Goal: Use online tool/utility: Use online tool/utility

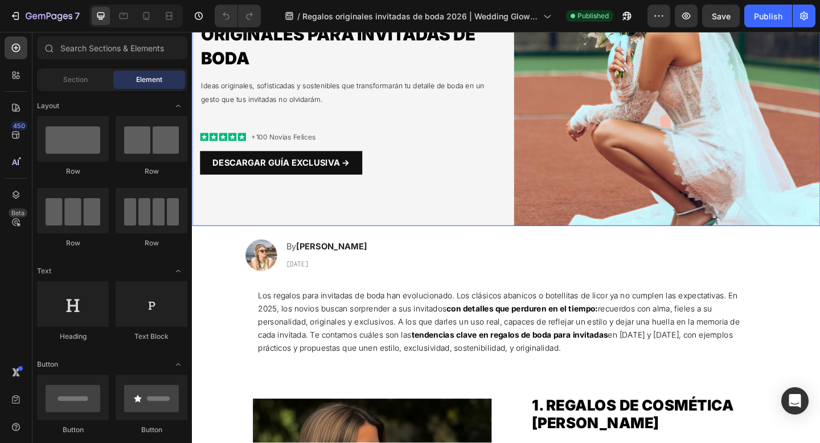
scroll to position [165, 0]
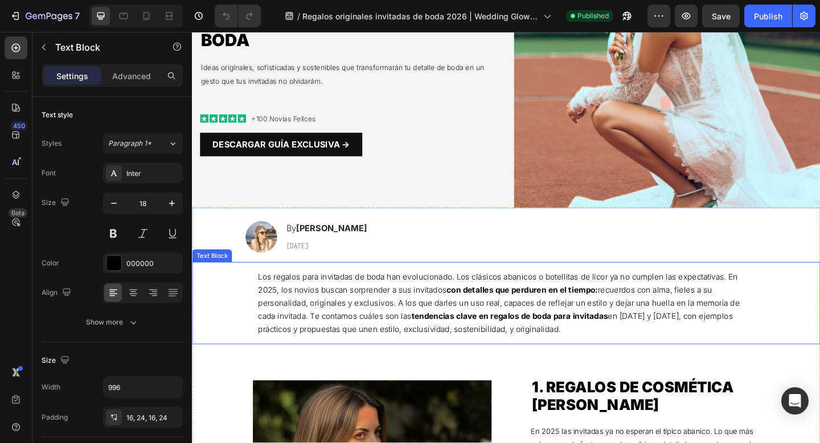
click at [283, 313] on span "Los regalos para invitadas de boda han evolucionado. Los clásicos abanicos o bo…" at bounding box center [526, 327] width 524 height 68
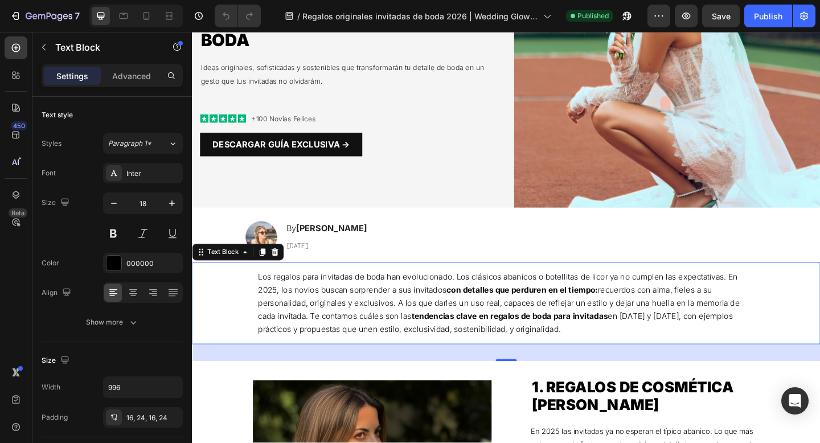
click at [284, 316] on span "Los regalos para invitadas de boda han evolucionado. Los clásicos abanicos o bo…" at bounding box center [526, 327] width 524 height 68
drag, startPoint x: 663, startPoint y: 342, endPoint x: 688, endPoint y: 342, distance: 25.6
click at [688, 342] on span "Los regalos para invitadas de boda han evolucionado. Los clásicos abanicos o bo…" at bounding box center [533, 327] width 538 height 68
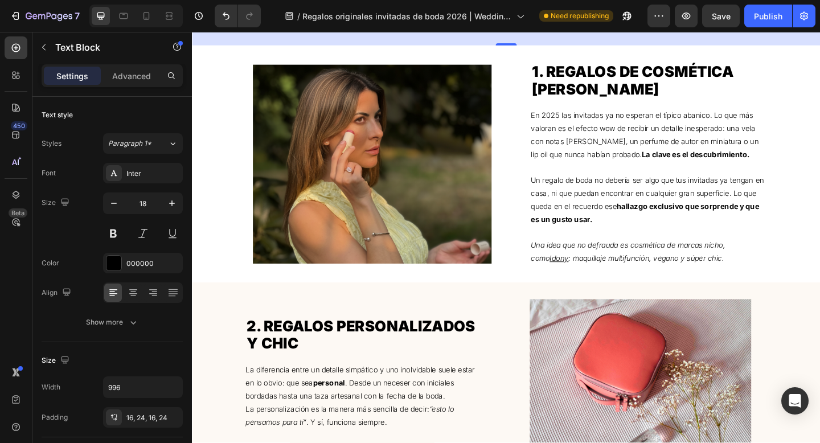
scroll to position [520, 0]
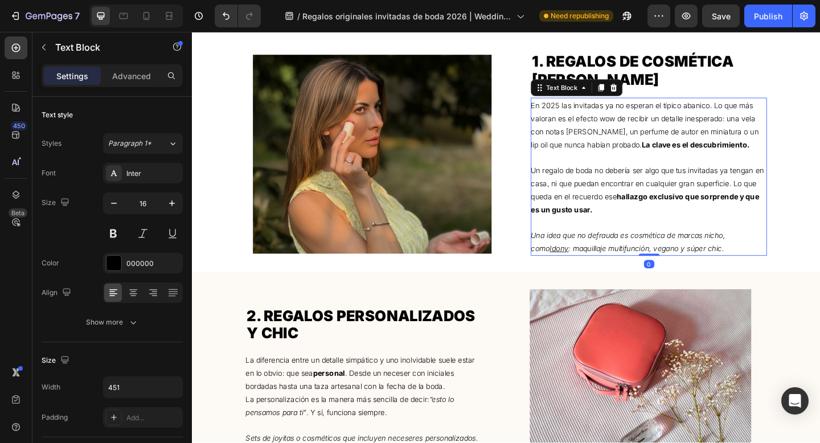
click at [591, 115] on span "En 2025 las invitadas ya no esperan el típico abanico. Lo que más valoran es el…" at bounding box center [685, 133] width 248 height 52
click at [590, 116] on span "En 2025 las invitadas ya no esperan el típico abanico. Lo que más valoran es el…" at bounding box center [685, 133] width 248 height 52
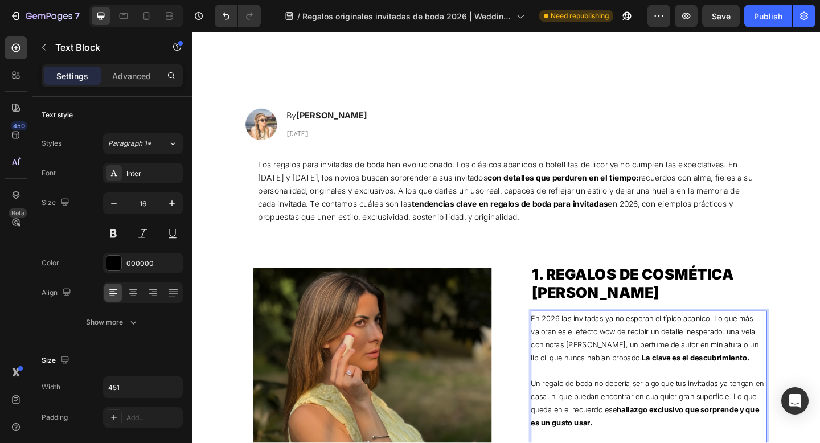
scroll to position [446, 0]
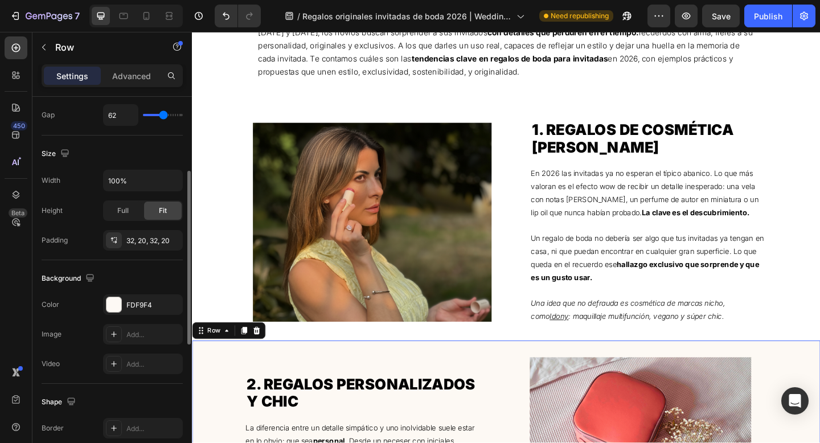
scroll to position [288, 0]
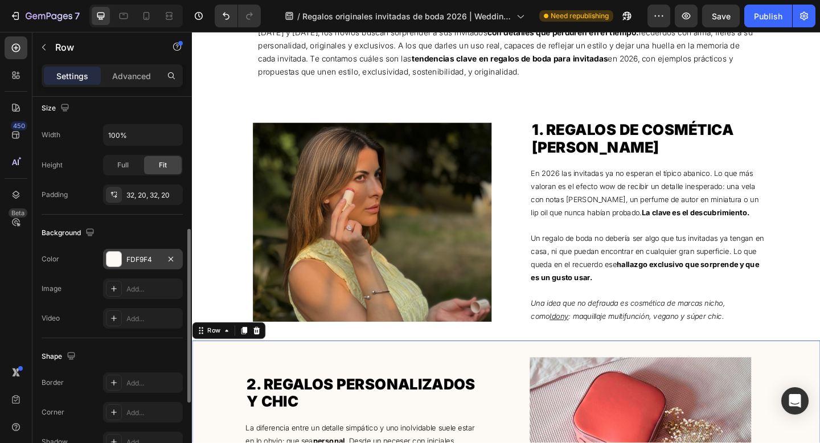
click at [114, 260] on div at bounding box center [114, 259] width 15 height 15
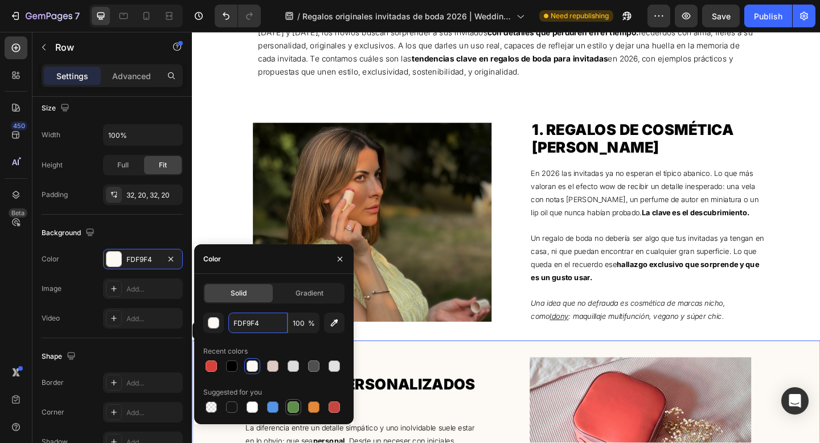
paste input "EDECEA"
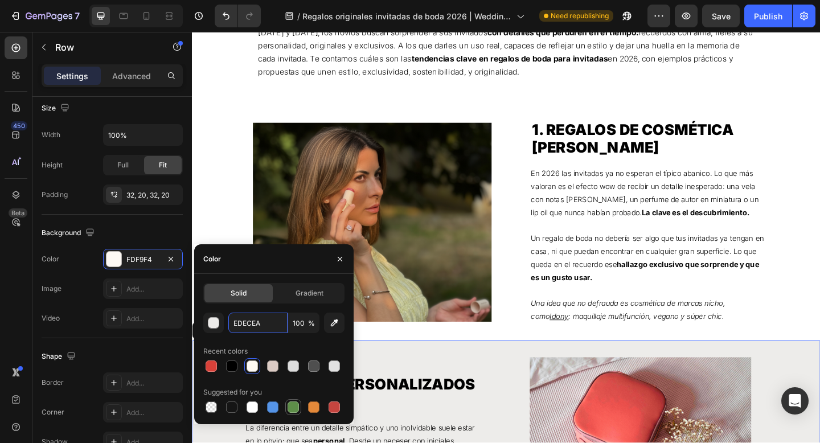
type input "EDECEA"
click at [19, 319] on div "450 Beta" at bounding box center [16, 198] width 23 height 325
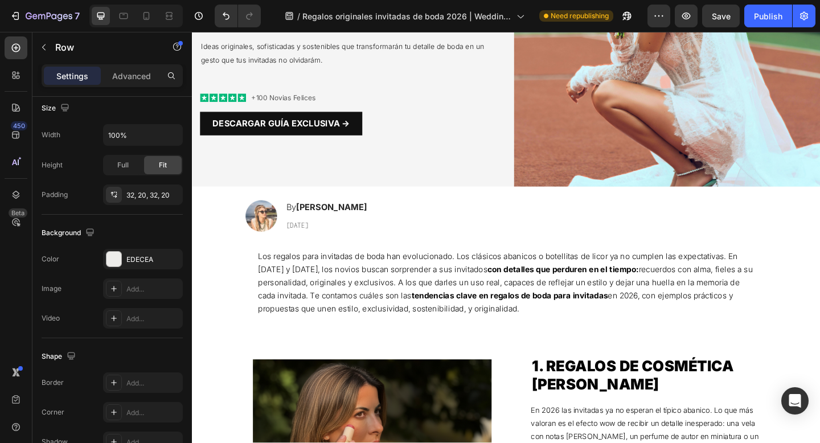
scroll to position [237, 0]
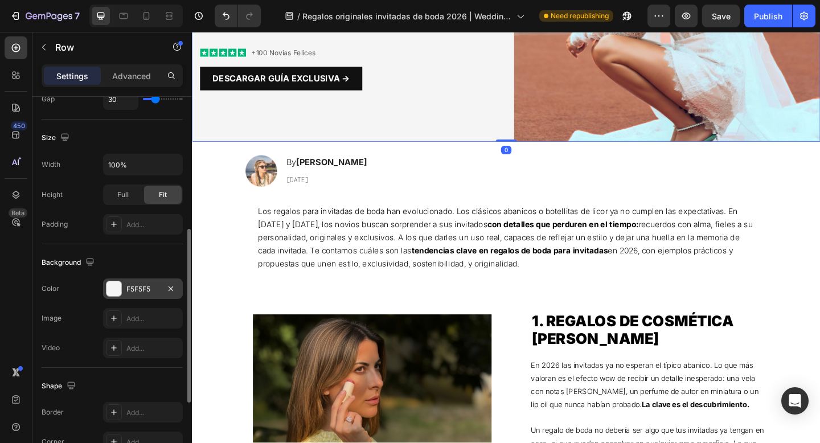
click at [118, 291] on div at bounding box center [114, 288] width 15 height 15
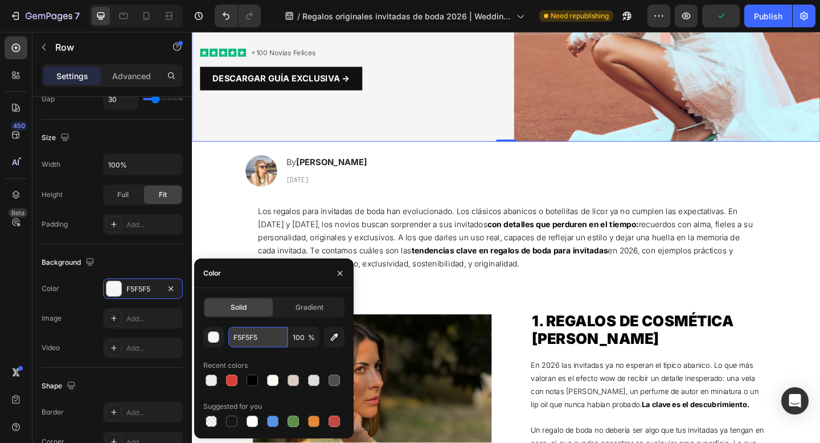
click at [273, 337] on input "F5F5F5" at bounding box center [257, 337] width 59 height 21
paste input "EDECEA"
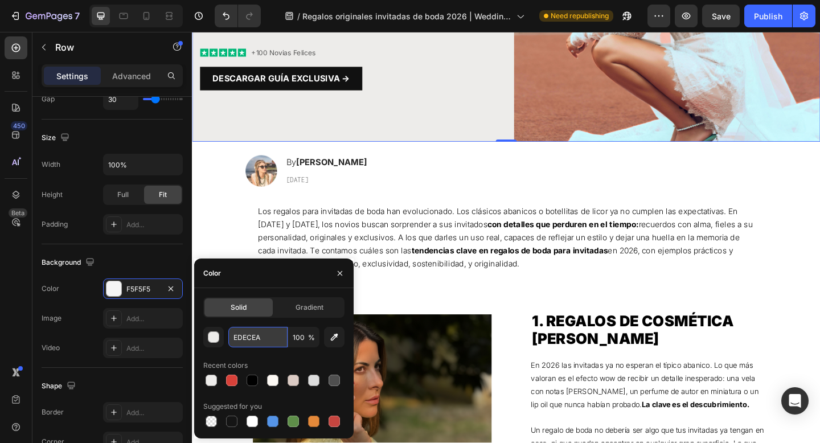
type input "EDECEA"
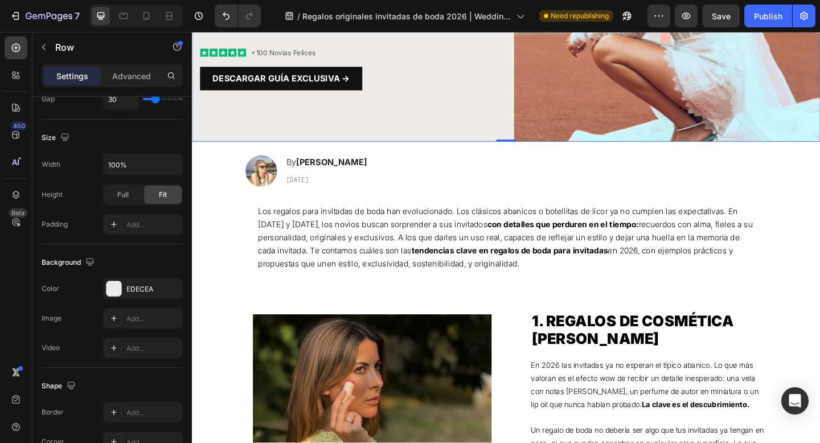
click at [16, 301] on div "450 Beta" at bounding box center [16, 198] width 23 height 325
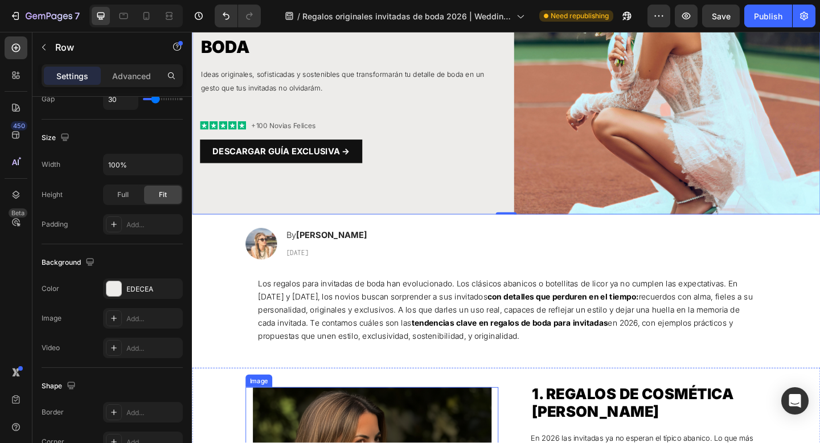
scroll to position [0, 0]
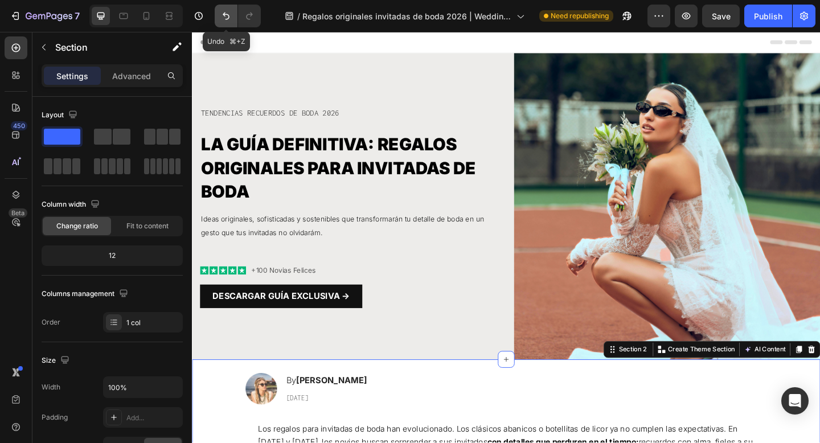
click at [223, 19] on icon "Undo/Redo" at bounding box center [226, 15] width 11 height 11
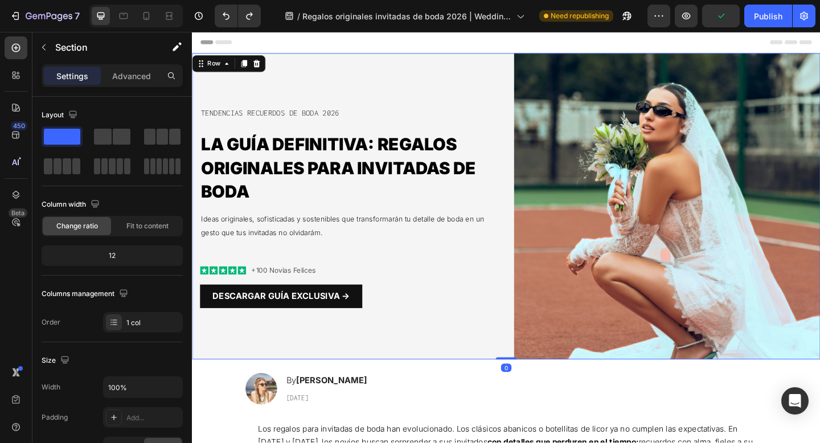
click at [245, 72] on div "TENDENCIAS RECUERDOS DE BODA 2026 Text Block LA GUÍA DEFINITIVA: REGALOS ORIGIN…" at bounding box center [534, 221] width 684 height 333
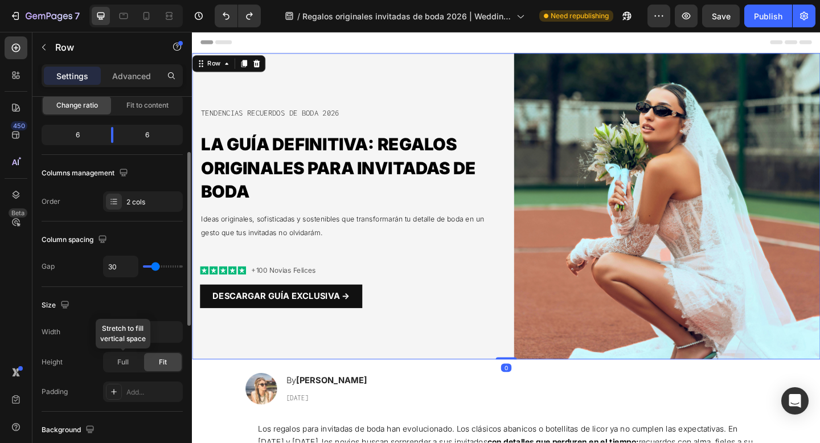
scroll to position [446, 0]
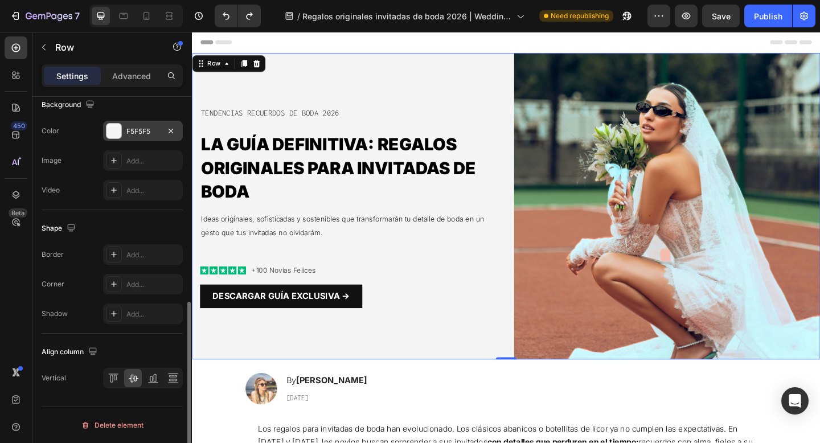
click at [110, 135] on div at bounding box center [114, 131] width 15 height 15
click at [493, 358] on div "TENDENCIAS RECUERDOS DE BODA 2026 Text Block LA GUÍA DEFINITIVA: REGALOS ORIGIN…" at bounding box center [358, 221] width 333 height 333
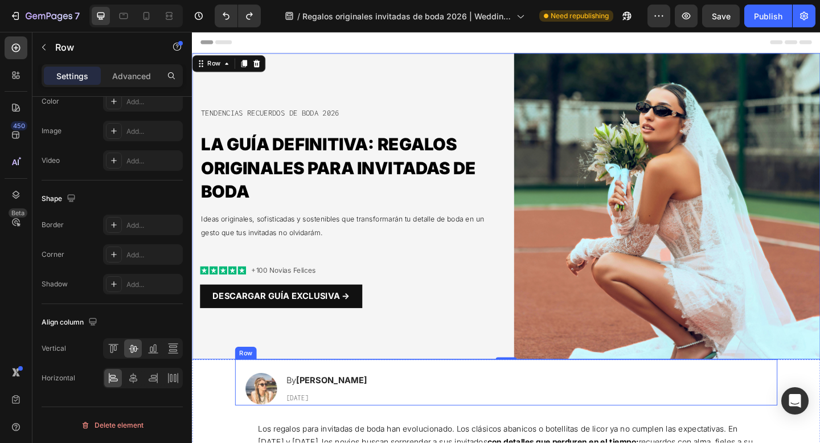
click at [462, 421] on div "Image By [PERSON_NAME] Heading [DATE] Text Block Row" at bounding box center [534, 414] width 590 height 50
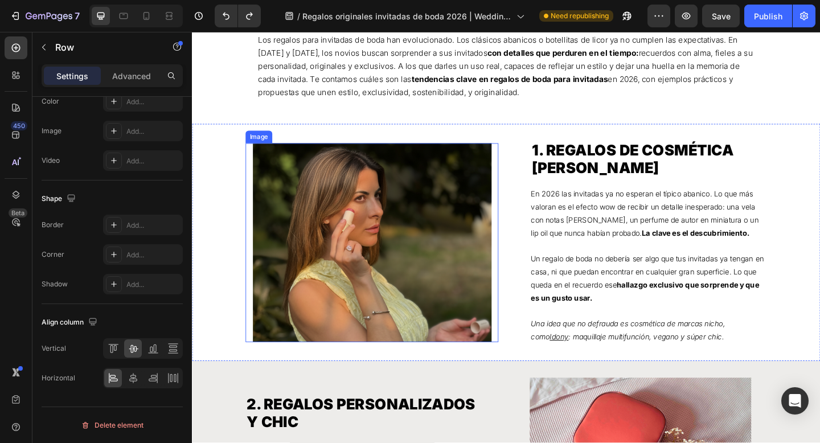
scroll to position [507, 0]
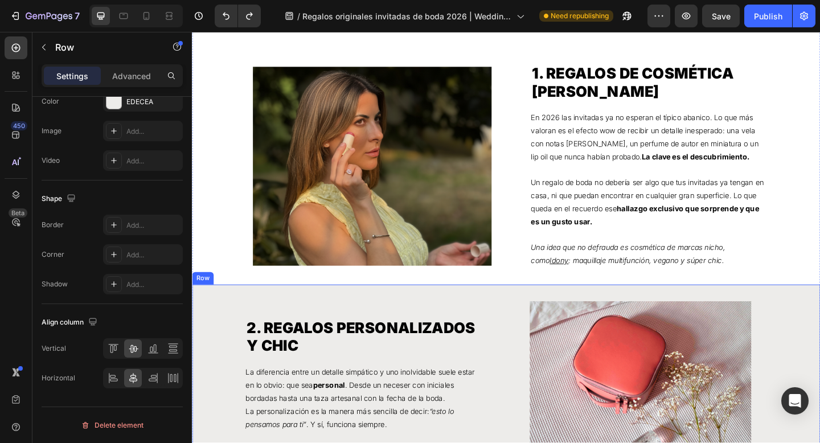
click at [221, 334] on div "2. REGALOS PERSONALIZADOS Y CHIC Heading La diferencia entre un detalle simpáti…" at bounding box center [534, 433] width 684 height 253
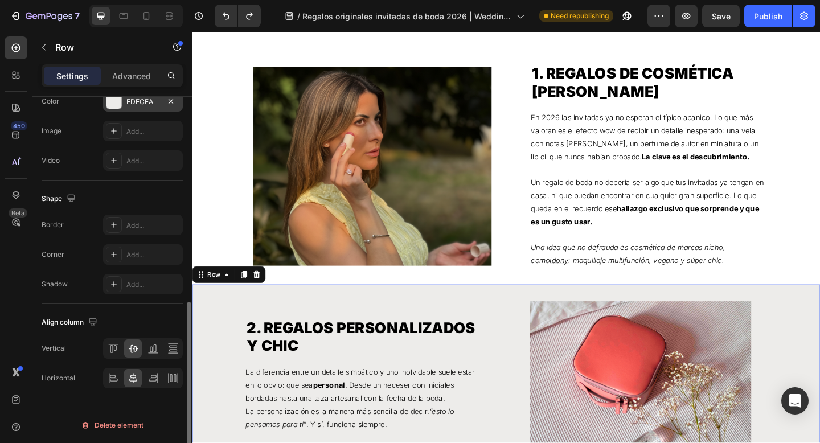
click at [146, 103] on div "EDECEA" at bounding box center [142, 102] width 33 height 10
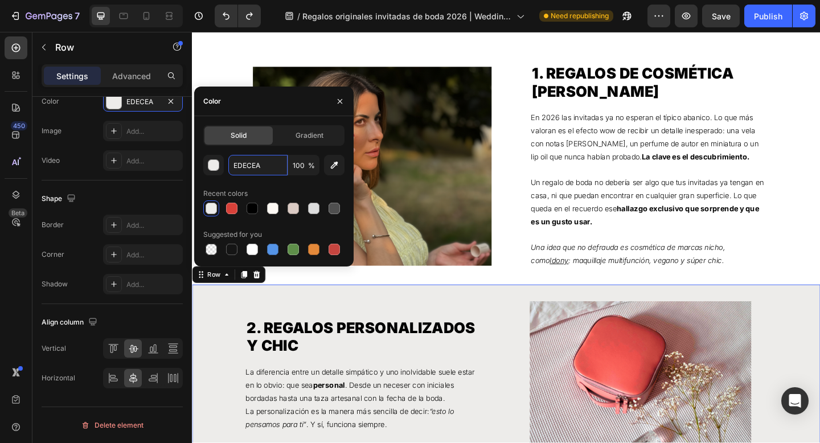
drag, startPoint x: 269, startPoint y: 169, endPoint x: 281, endPoint y: 178, distance: 15.0
click at [281, 178] on div "EDECEA 100 % Recent colors Suggested for you" at bounding box center [273, 206] width 141 height 103
paste input "F5F5F5"
type input "F5F5F5"
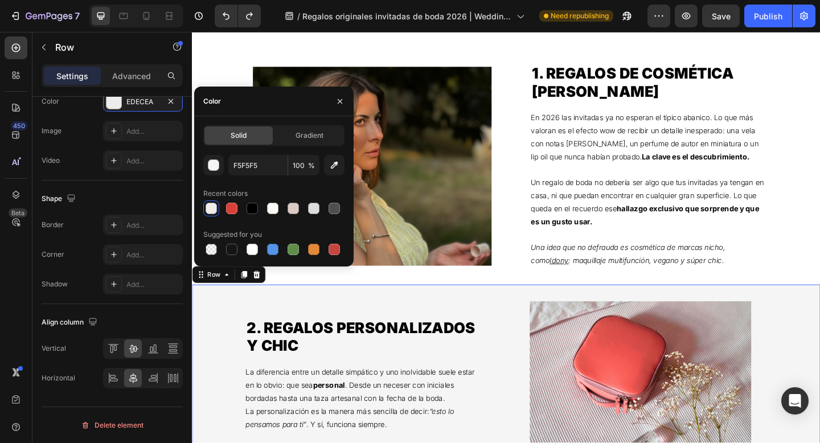
click at [19, 300] on div "450 Beta" at bounding box center [16, 198] width 23 height 325
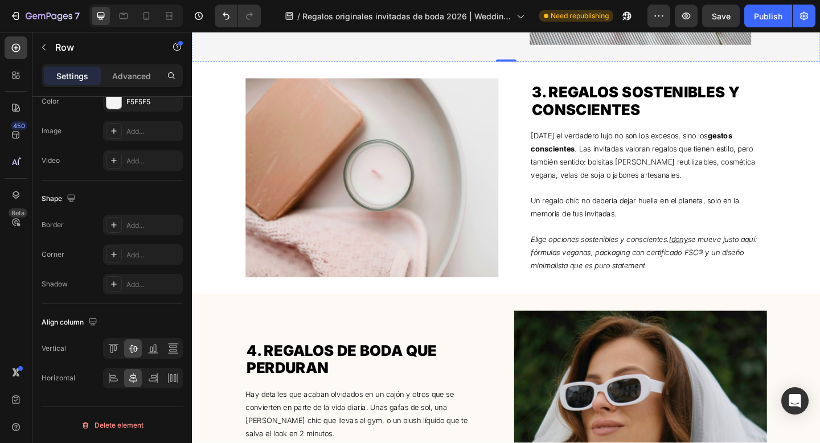
scroll to position [1023, 0]
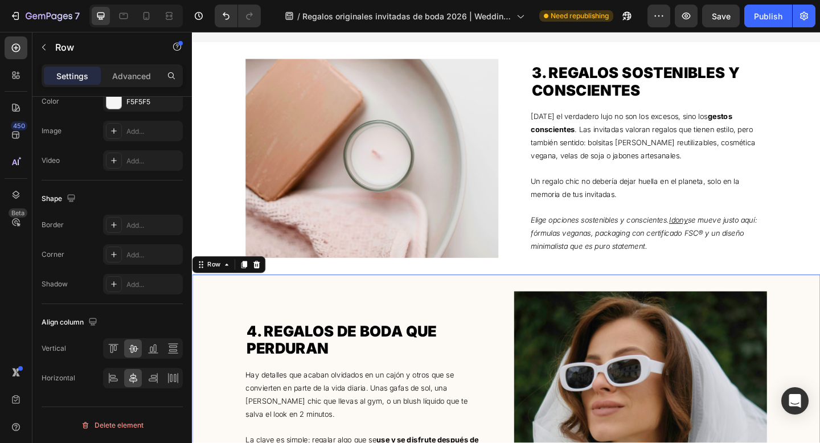
click at [244, 313] on div "4. Regalos de boda que perduran Heading Hay detalles que acaban olvidados en un…" at bounding box center [534, 422] width 684 height 253
click at [132, 105] on div "FDF9F4" at bounding box center [142, 102] width 33 height 10
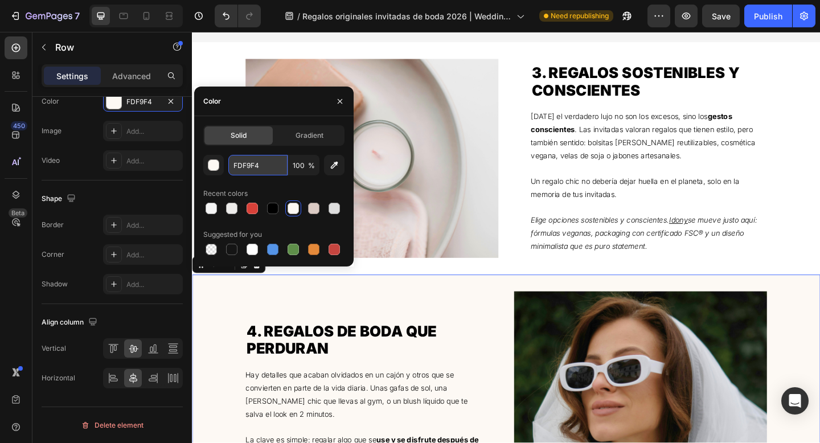
drag, startPoint x: 265, startPoint y: 167, endPoint x: 281, endPoint y: 169, distance: 16.6
click at [281, 169] on input "FDF9F4" at bounding box center [257, 165] width 59 height 21
drag, startPoint x: 281, startPoint y: 169, endPoint x: 223, endPoint y: 168, distance: 58.1
click at [223, 168] on div "FDF9F4 100 %" at bounding box center [273, 165] width 141 height 21
paste input "5F5F5"
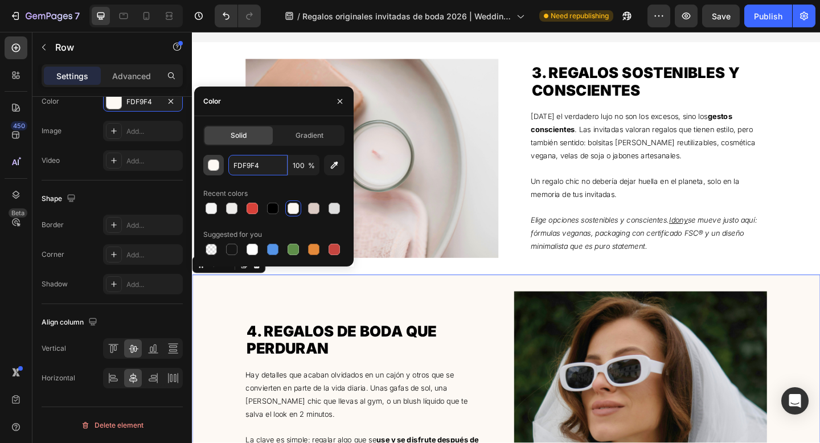
type input "F5F5F5"
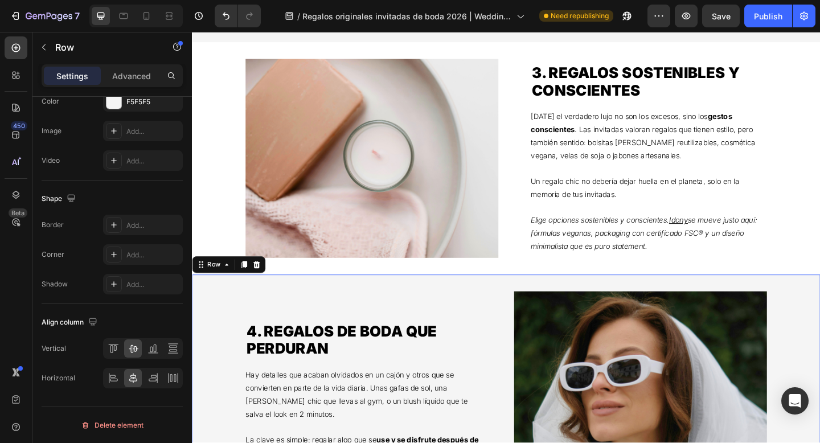
click at [11, 284] on div "450 Beta" at bounding box center [16, 198] width 23 height 325
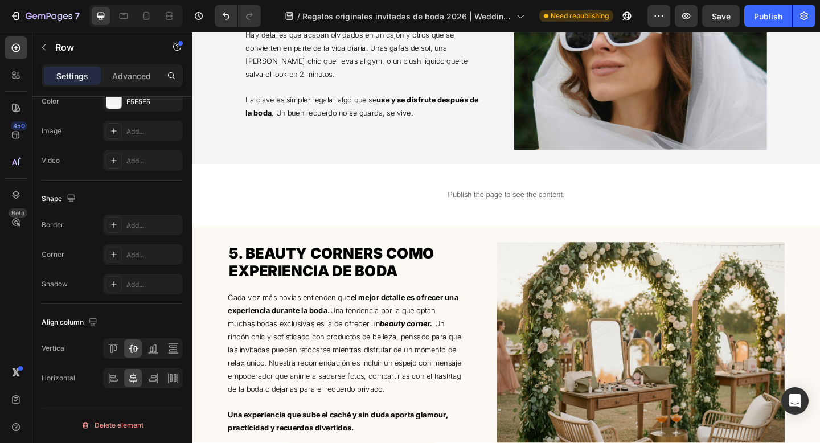
scroll to position [1345, 0]
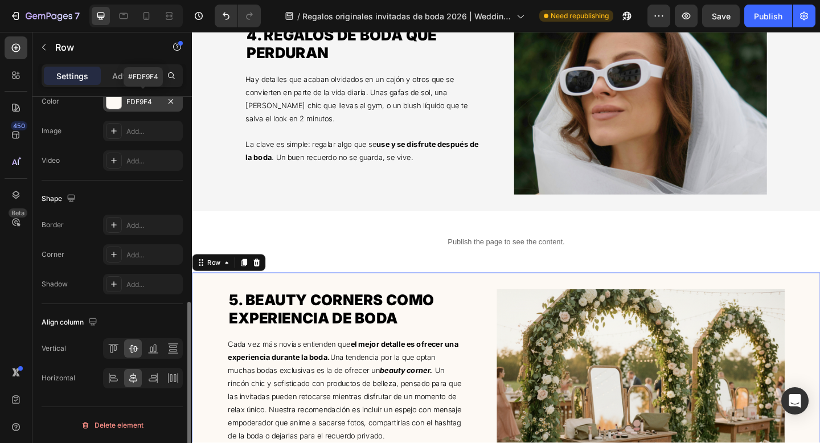
click at [116, 105] on div at bounding box center [114, 101] width 15 height 15
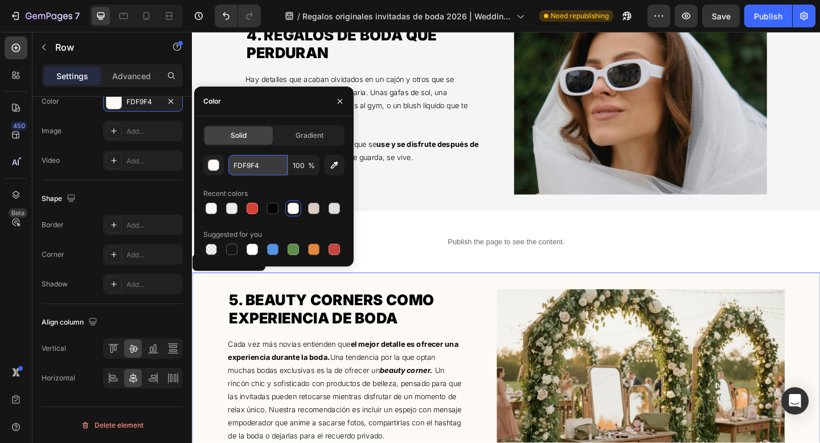
drag, startPoint x: 276, startPoint y: 168, endPoint x: 273, endPoint y: 163, distance: 6.2
click at [273, 163] on input "FDF9F4" at bounding box center [257, 165] width 59 height 21
drag, startPoint x: 273, startPoint y: 163, endPoint x: 229, endPoint y: 162, distance: 43.9
click at [229, 162] on input "FDF9F4" at bounding box center [257, 165] width 59 height 21
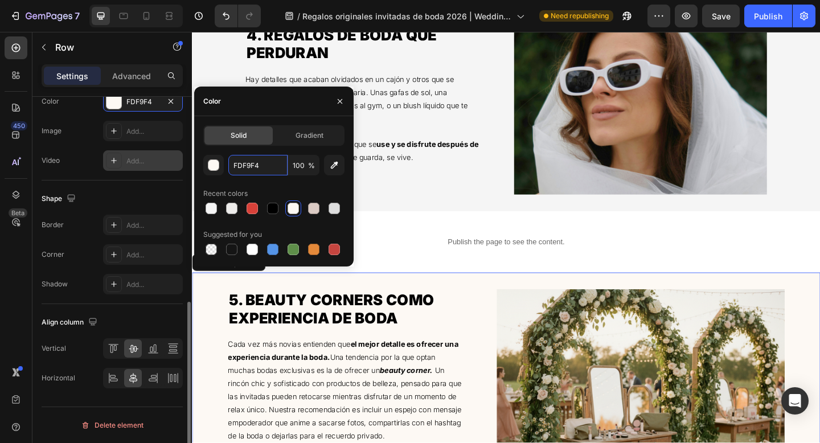
paste input "5F5F5"
type input "F5F5F5"
click at [16, 289] on div "450 Beta" at bounding box center [16, 198] width 23 height 325
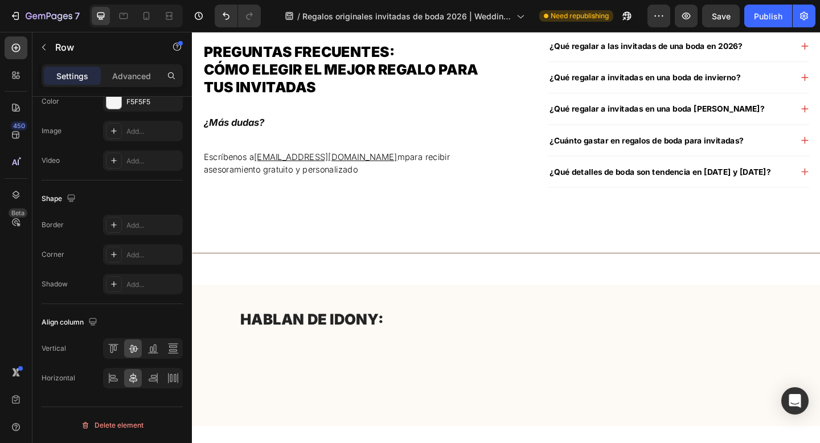
scroll to position [2375, 0]
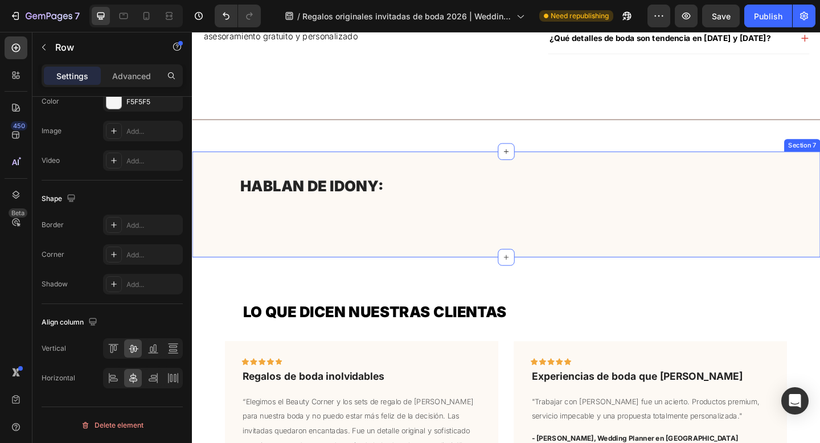
click at [207, 170] on div "HABLAN DE IDONY: Heading Image Image Image Image Image Image Image Image Carous…" at bounding box center [534, 219] width 684 height 115
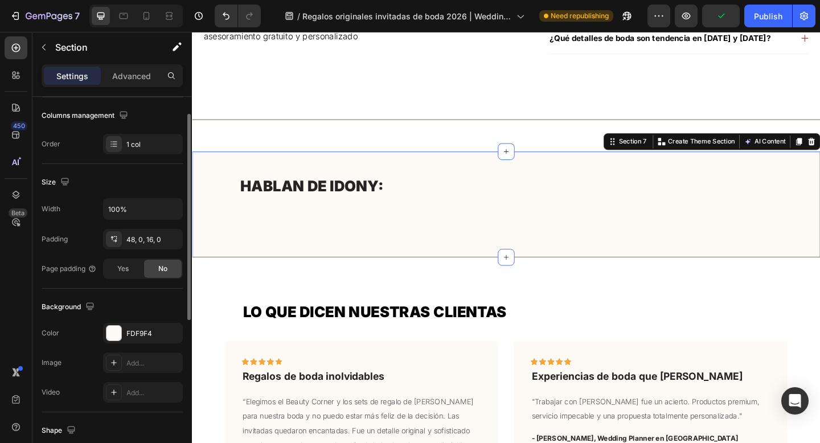
scroll to position [194, 0]
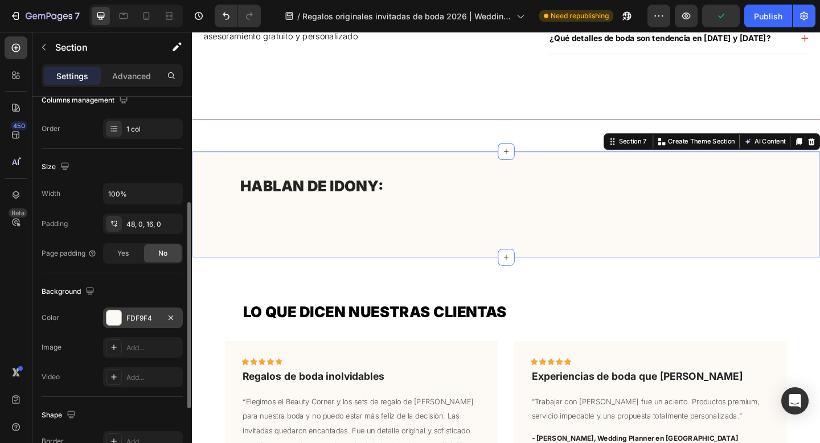
click at [116, 320] on div at bounding box center [114, 318] width 15 height 15
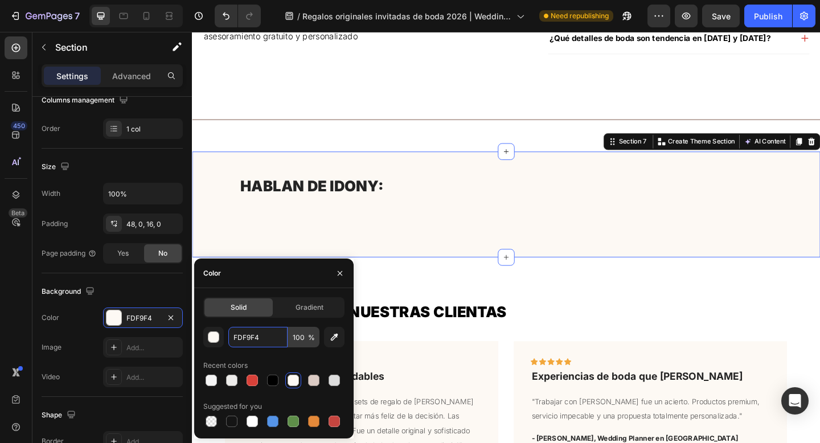
drag, startPoint x: 275, startPoint y: 337, endPoint x: 289, endPoint y: 335, distance: 14.9
click at [289, 335] on div "FDF9F4 100 %" at bounding box center [273, 337] width 91 height 21
drag, startPoint x: 273, startPoint y: 337, endPoint x: 206, endPoint y: 334, distance: 67.9
click at [206, 334] on div "FDF9F4 100 %" at bounding box center [273, 337] width 141 height 21
paste input "5F5F5"
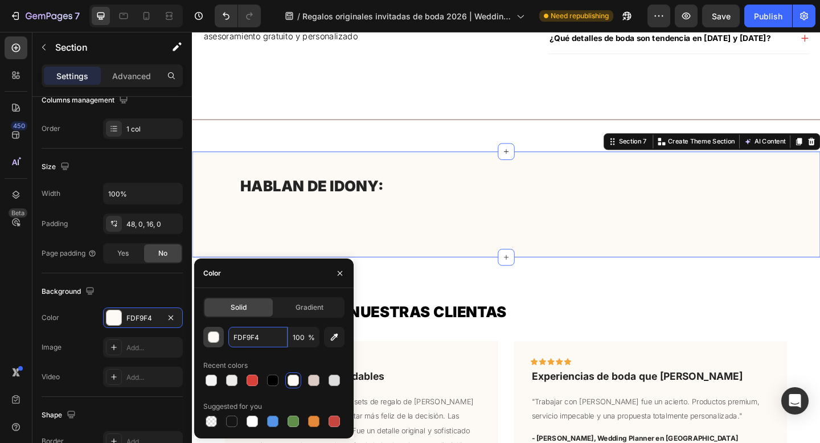
type input "F5F5F5"
click at [15, 319] on div "450 Beta" at bounding box center [16, 198] width 23 height 325
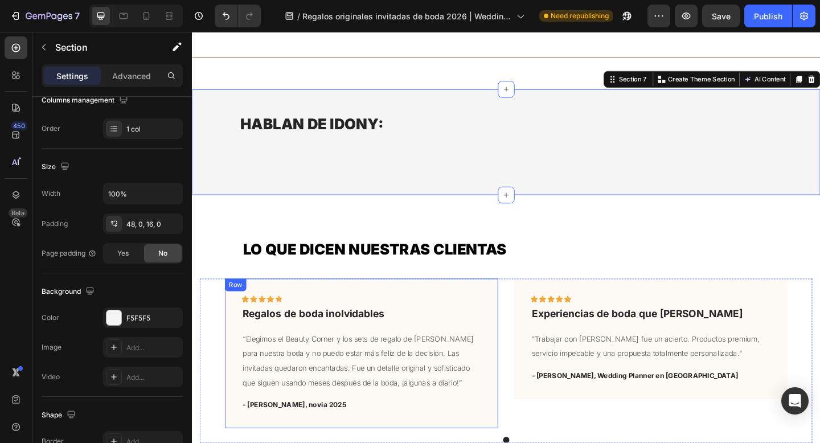
scroll to position [2564, 0]
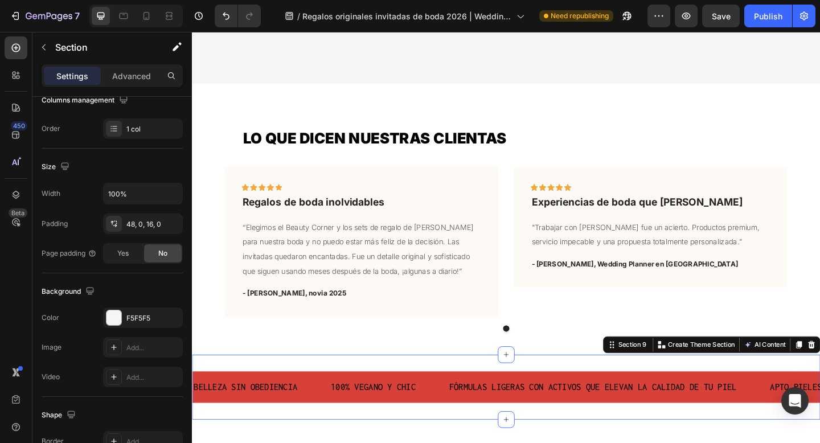
click at [232, 413] on div "BELLEZA SIN OBEDIENCIA Text Block 100% VEGANO Y CHIC Text Block Fórmulas ligera…" at bounding box center [534, 418] width 684 height 71
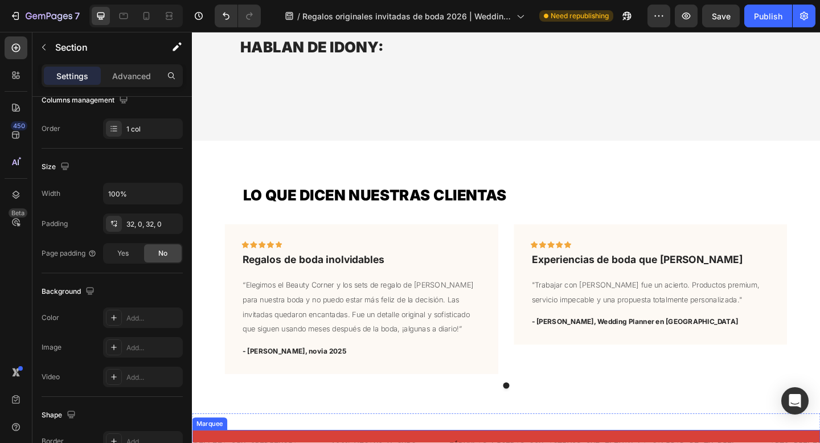
scroll to position [2648, 0]
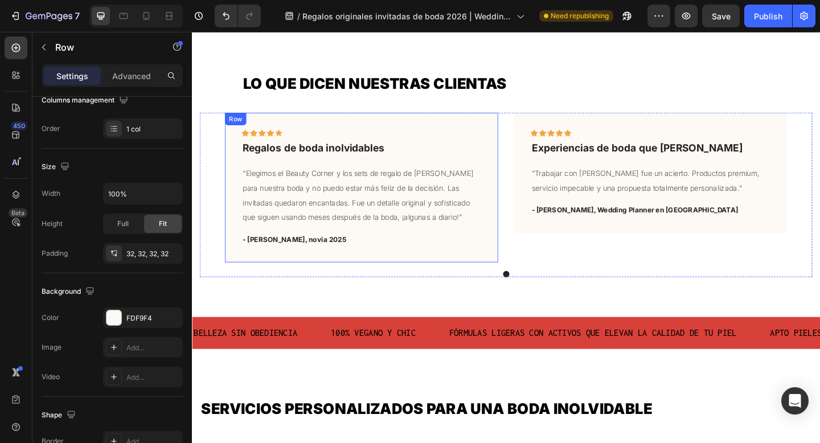
click at [238, 177] on div "Icon Icon Icon Icon Icon Row Regalos de boda inolvidables Text block “Elegimos …" at bounding box center [376, 201] width 297 height 163
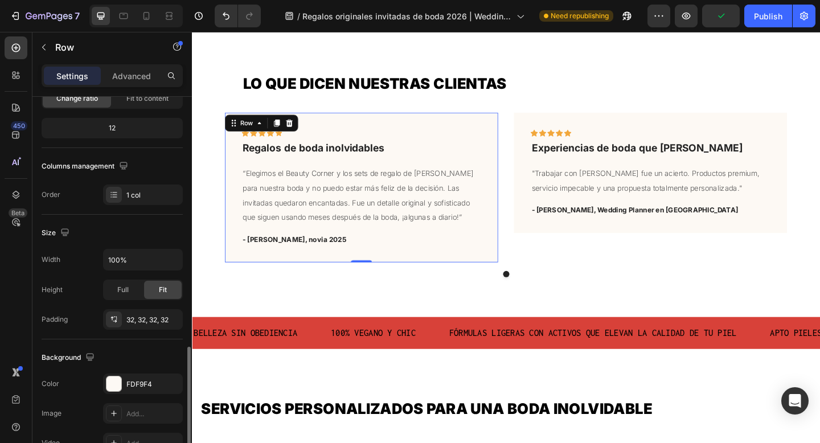
scroll to position [316, 0]
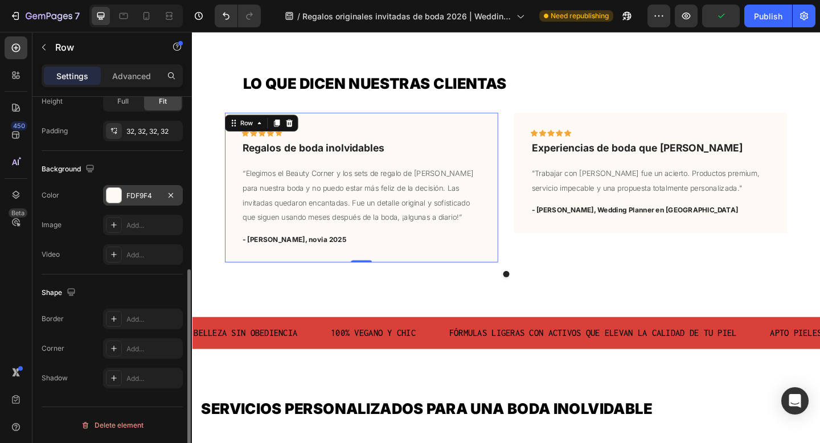
click at [113, 201] on div at bounding box center [114, 195] width 15 height 15
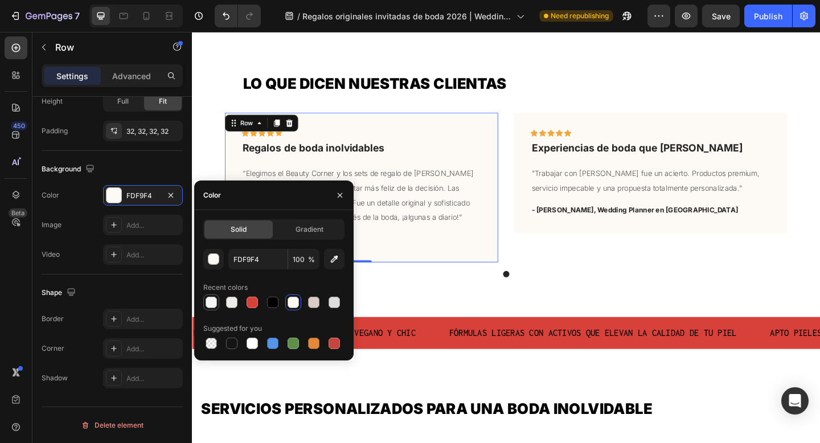
click at [214, 303] on div at bounding box center [211, 302] width 11 height 11
click at [231, 307] on div at bounding box center [231, 302] width 11 height 11
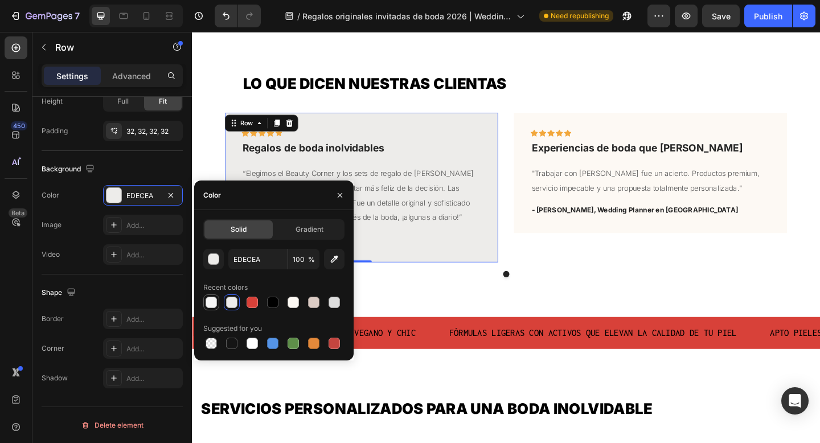
click at [213, 305] on div at bounding box center [211, 302] width 11 height 11
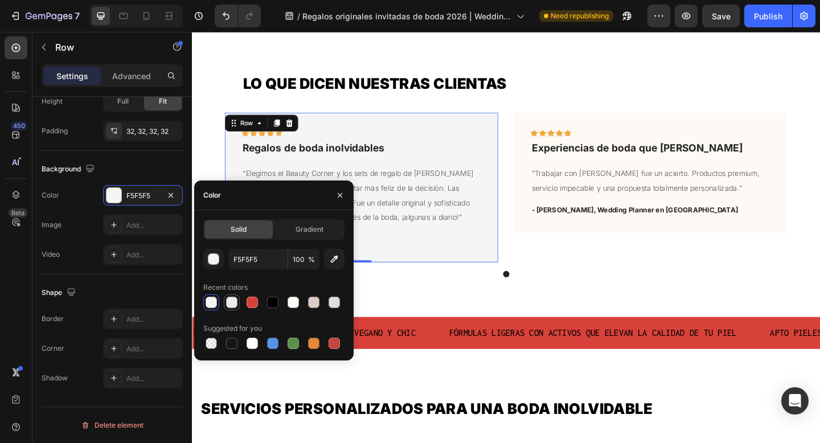
click at [234, 303] on div at bounding box center [231, 302] width 11 height 11
type input "EDECEA"
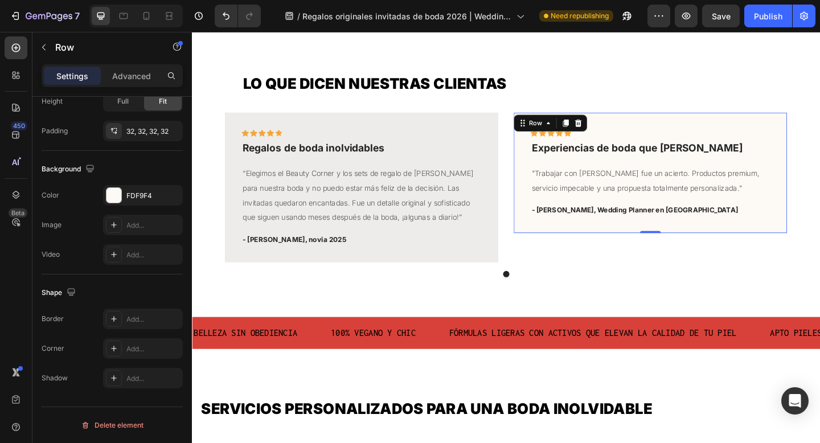
click at [545, 142] on div "Icon Icon Icon Icon Icon Row Experiencias de boda que dejan huella Text block "…" at bounding box center [690, 185] width 297 height 131
click at [122, 200] on div "FDF9F4" at bounding box center [143, 195] width 80 height 21
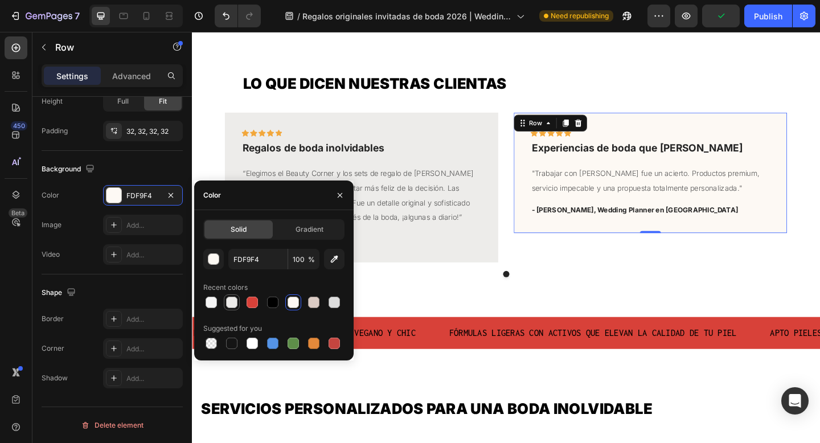
click at [234, 304] on div at bounding box center [231, 302] width 11 height 11
type input "EDECEA"
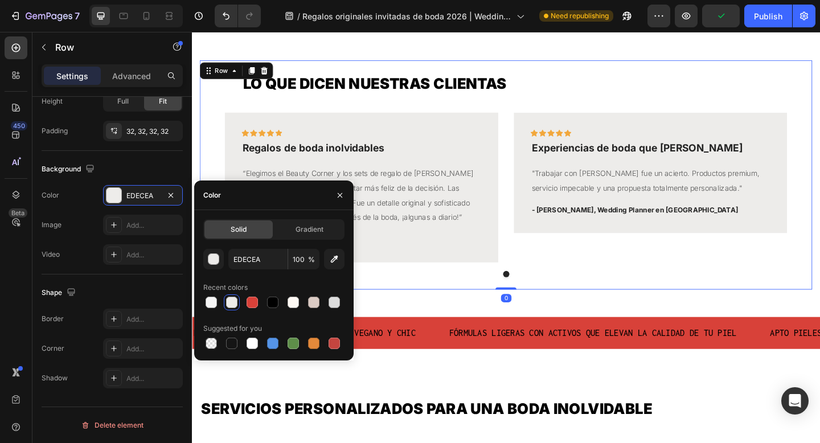
click at [628, 311] on div "Icon Icon Icon Icon Icon Row Regalos de boda inolvidables Text block “Elegimos …" at bounding box center [534, 216] width 667 height 193
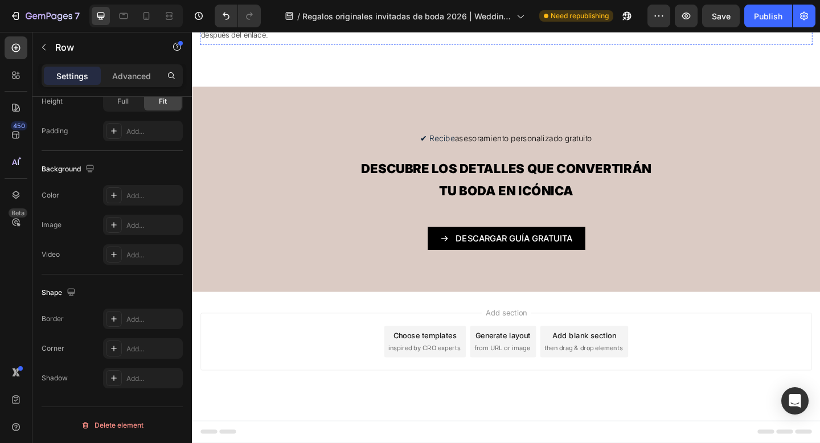
scroll to position [3709, 0]
click at [219, 110] on div "✔ Recibe asesoramiento personalizado gratuito Text Block DESCUBRE LOS DETALLES …" at bounding box center [534, 203] width 684 height 223
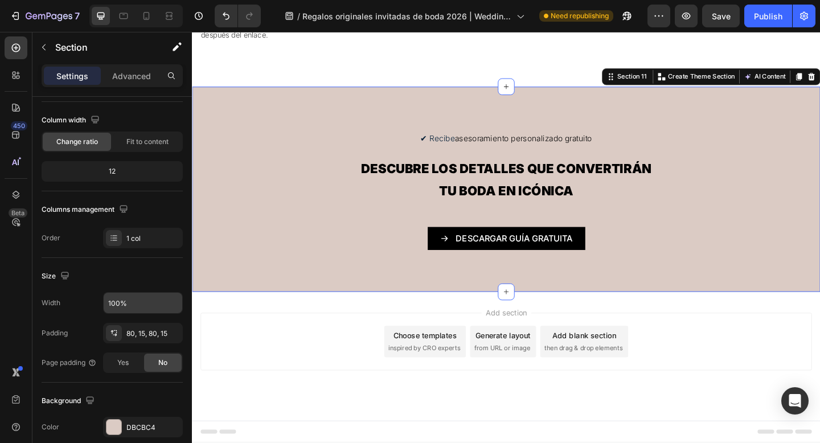
scroll to position [316, 0]
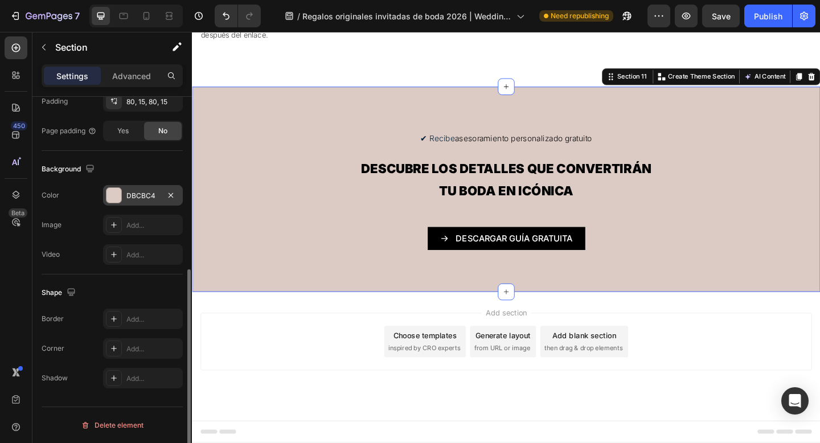
click at [115, 195] on div at bounding box center [114, 195] width 15 height 15
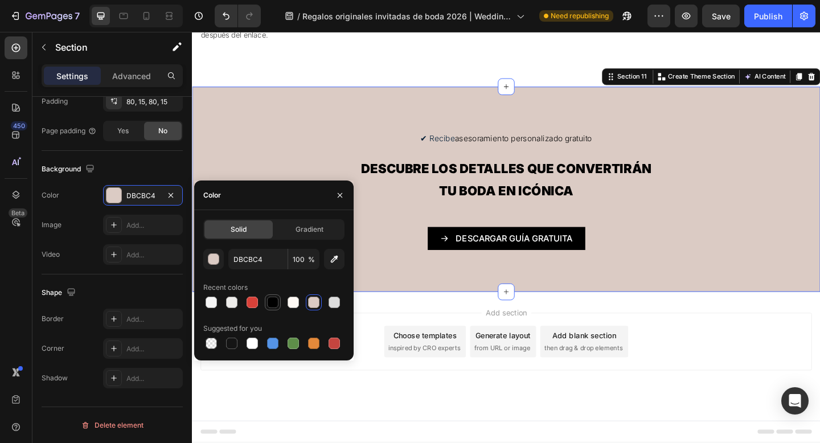
click at [273, 304] on div at bounding box center [272, 302] width 11 height 11
type input "000000"
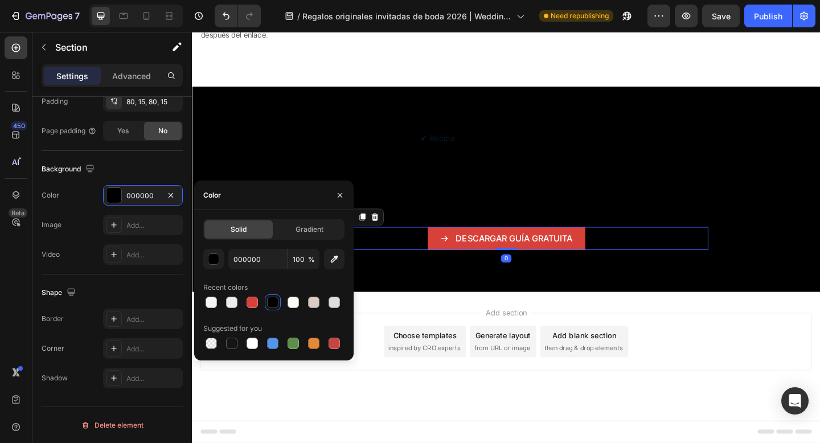
click at [451, 260] on link "DESCARGAR GUÍA GRATUITA" at bounding box center [534, 256] width 172 height 25
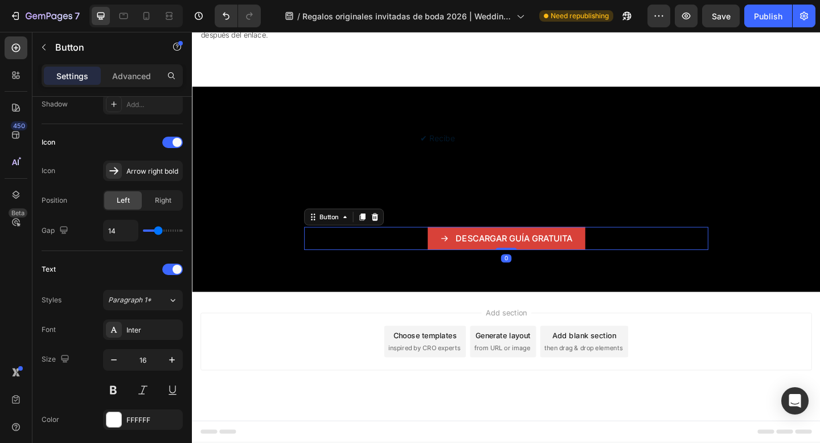
scroll to position [0, 0]
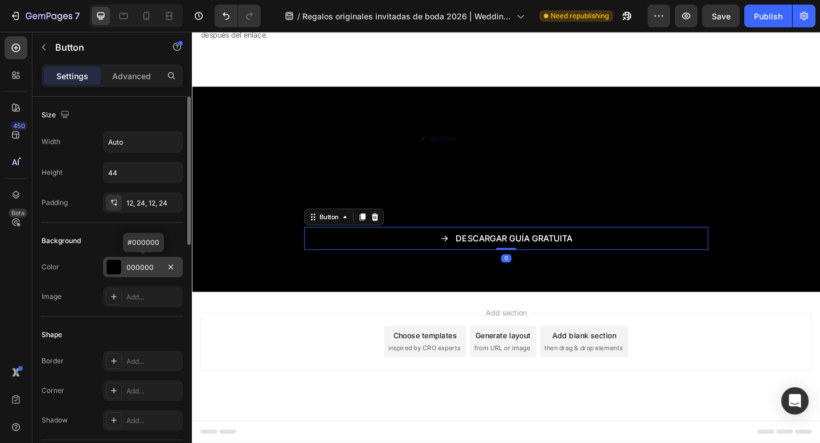
click at [116, 270] on div at bounding box center [114, 267] width 15 height 15
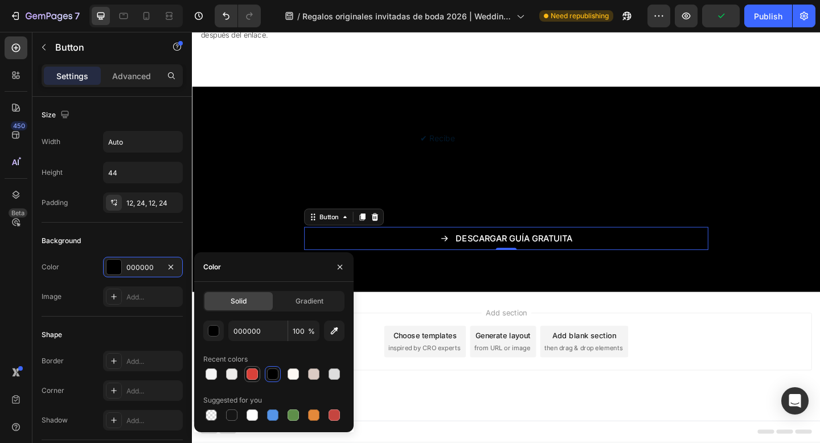
click at [251, 374] on div at bounding box center [252, 374] width 11 height 11
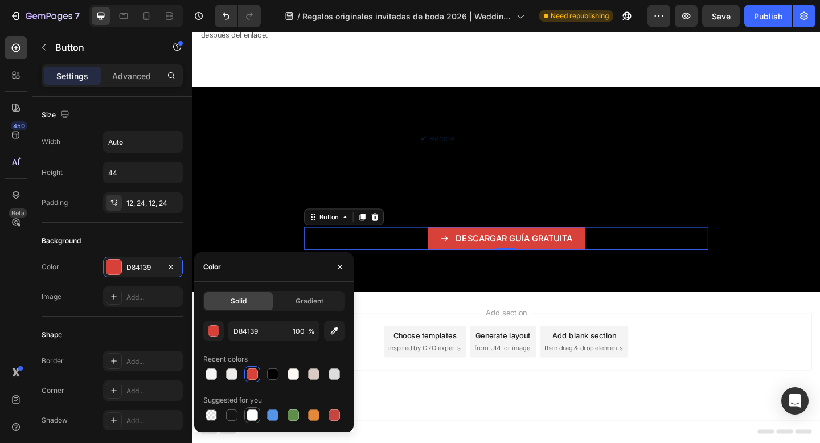
click at [252, 415] on div at bounding box center [252, 415] width 11 height 11
type input "FFFFFF"
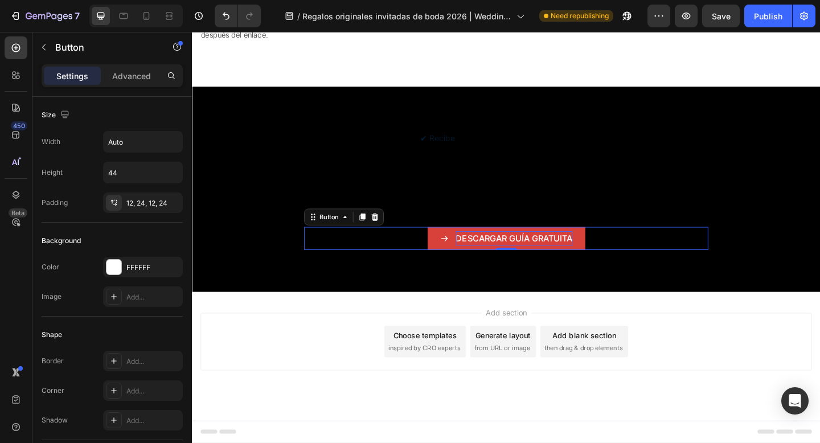
click at [485, 259] on p "DESCARGAR GUÍA GRATUITA" at bounding box center [542, 257] width 127 height 17
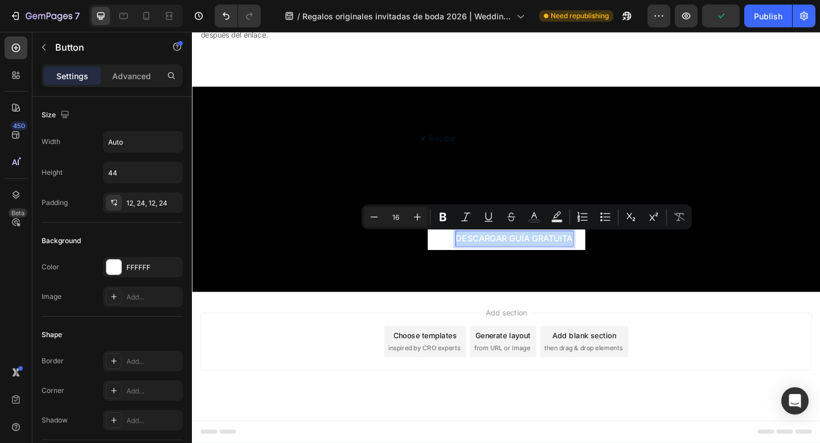
drag, startPoint x: 480, startPoint y: 258, endPoint x: 624, endPoint y: 262, distance: 143.6
click at [624, 262] on div "DESCARGAR GUÍA GRATUITA Button 0" at bounding box center [534, 256] width 440 height 25
click at [538, 220] on rect "Editor contextual toolbar" at bounding box center [534, 221] width 11 height 3
type input "FFFFFF"
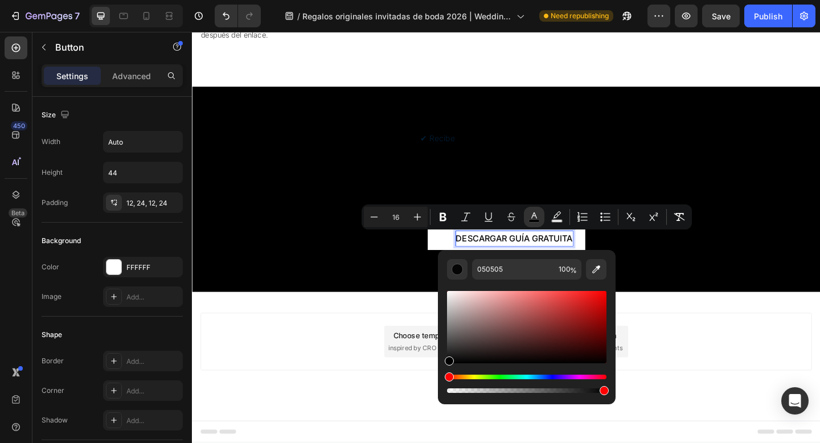
type input "000000"
drag, startPoint x: 641, startPoint y: 393, endPoint x: 444, endPoint y: 407, distance: 197.1
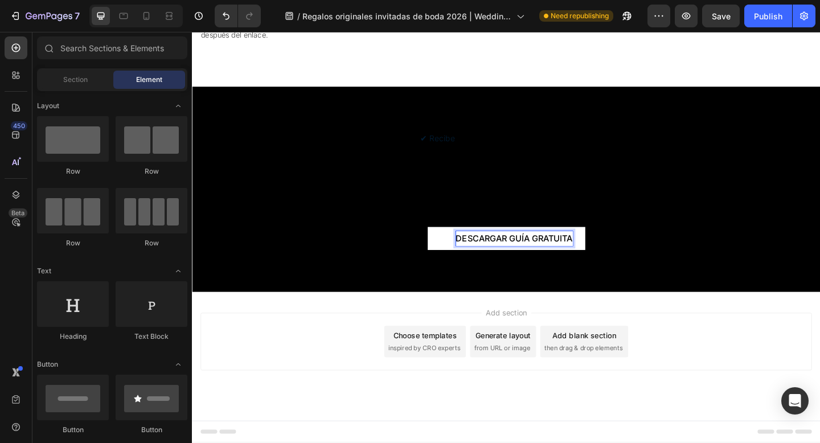
click at [242, 406] on div "Add section Choose templates inspired by CRO experts Generate layout from URL o…" at bounding box center [534, 385] width 684 height 140
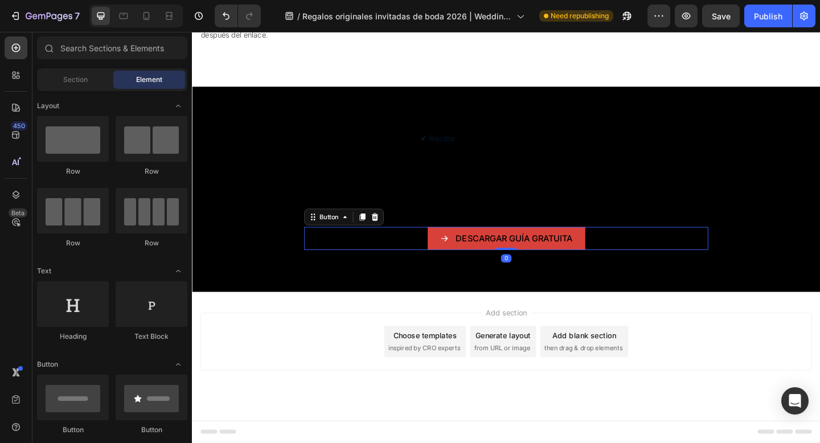
click at [466, 256] on icon at bounding box center [466, 256] width 9 height 9
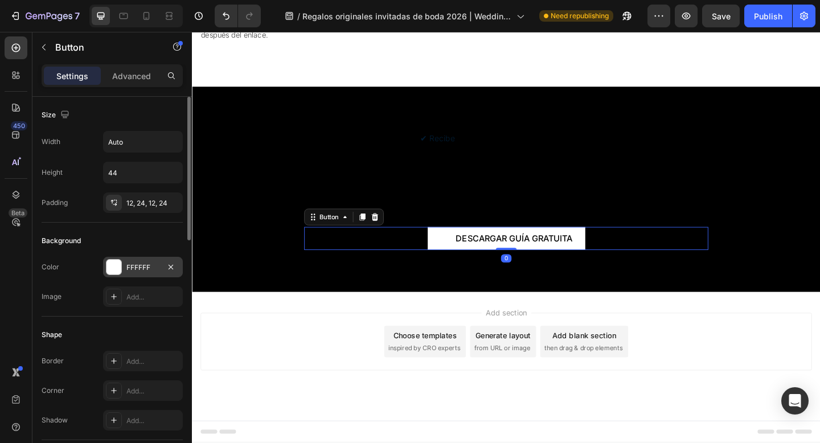
click at [119, 272] on div at bounding box center [114, 267] width 15 height 15
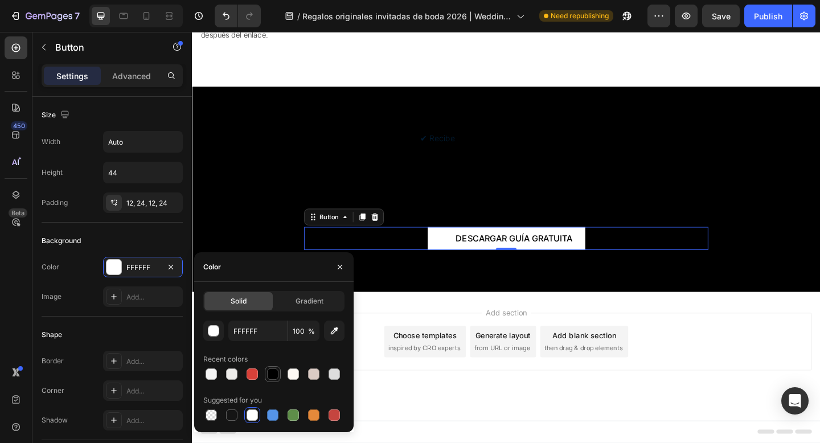
click at [276, 370] on div at bounding box center [272, 374] width 11 height 11
type input "000000"
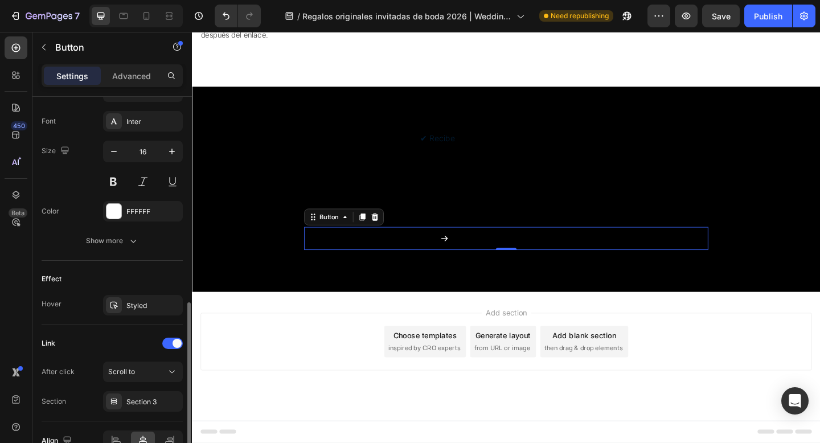
scroll to position [525, 0]
click at [116, 308] on icon at bounding box center [113, 304] width 9 height 9
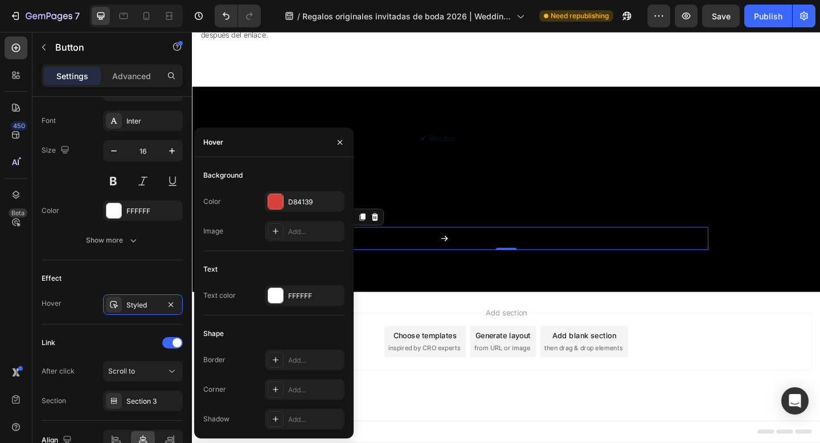
click at [509, 443] on div "Add section Choose templates inspired by CRO experts Generate layout from URL o…" at bounding box center [534, 385] width 684 height 140
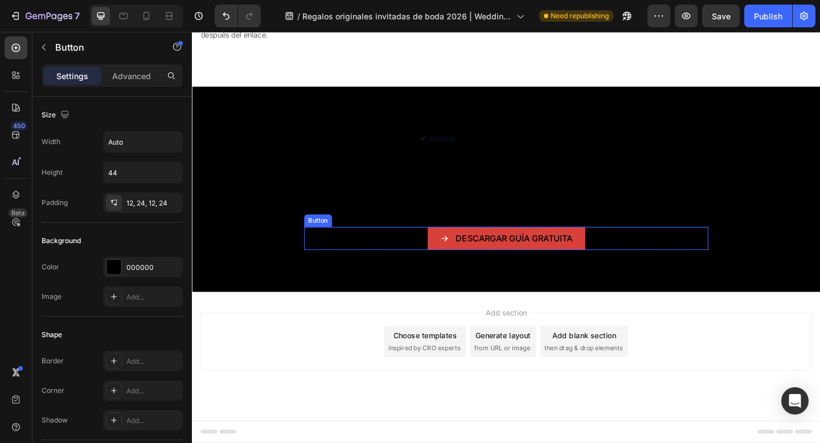
click at [457, 263] on link "DESCARGAR GUÍA GRATUITA" at bounding box center [534, 256] width 172 height 25
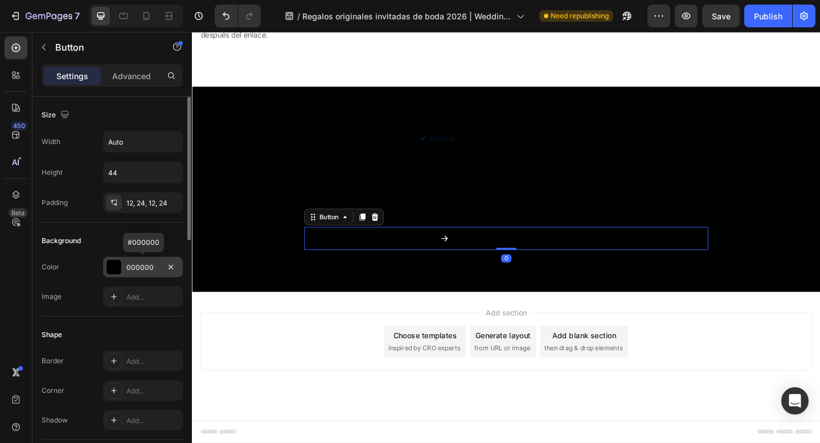
click at [123, 268] on div "000000" at bounding box center [143, 267] width 80 height 21
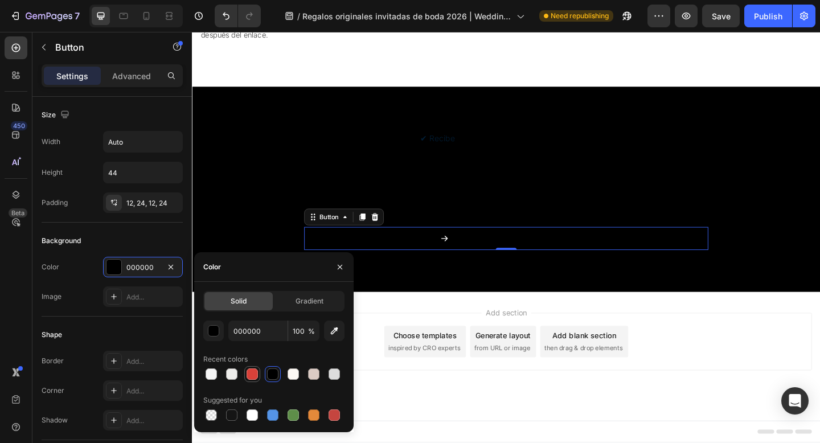
click at [251, 372] on div at bounding box center [252, 374] width 11 height 11
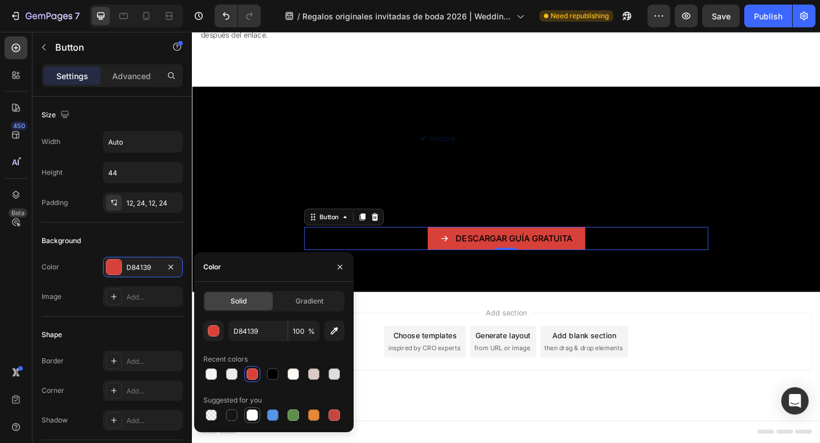
click at [251, 413] on div at bounding box center [252, 415] width 11 height 11
type input "FFFFFF"
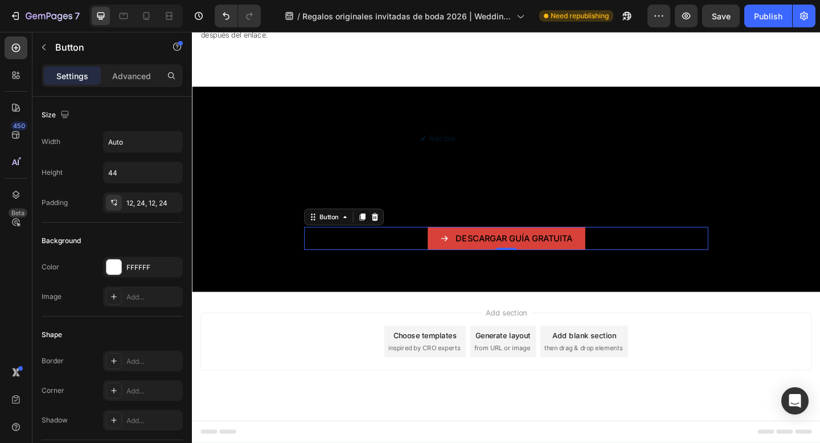
click at [466, 255] on icon at bounding box center [466, 256] width 9 height 9
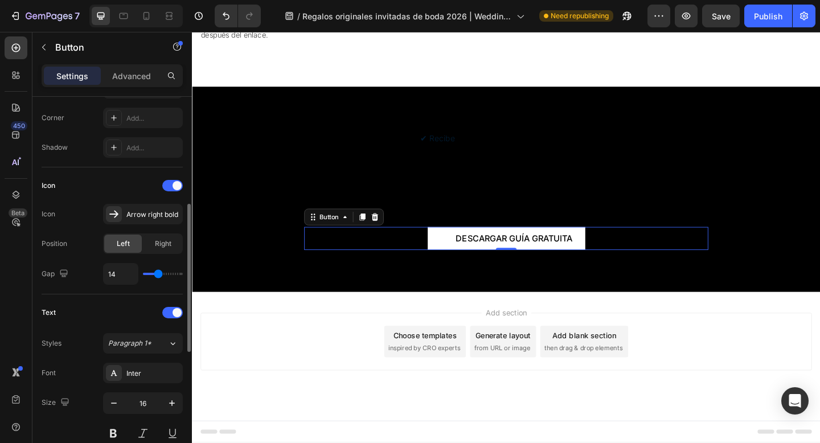
scroll to position [302, 0]
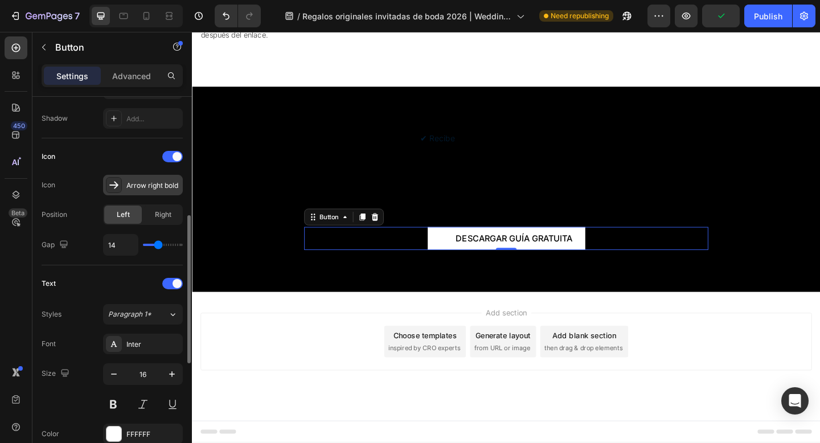
click at [154, 186] on div "Arrow right bold" at bounding box center [153, 186] width 54 height 10
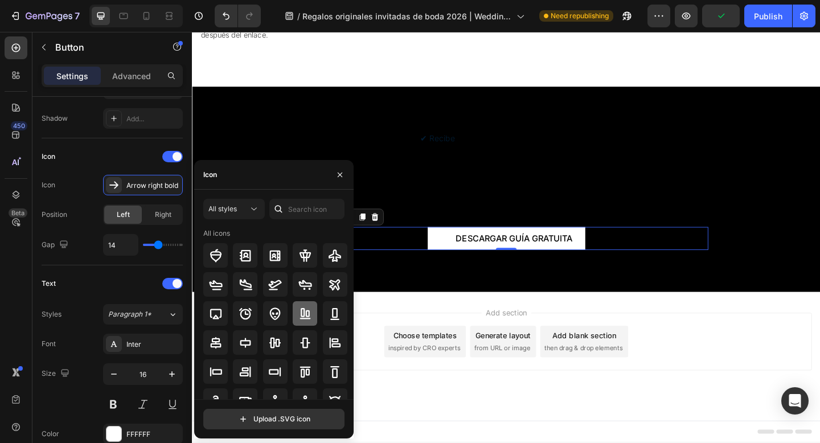
scroll to position [125, 0]
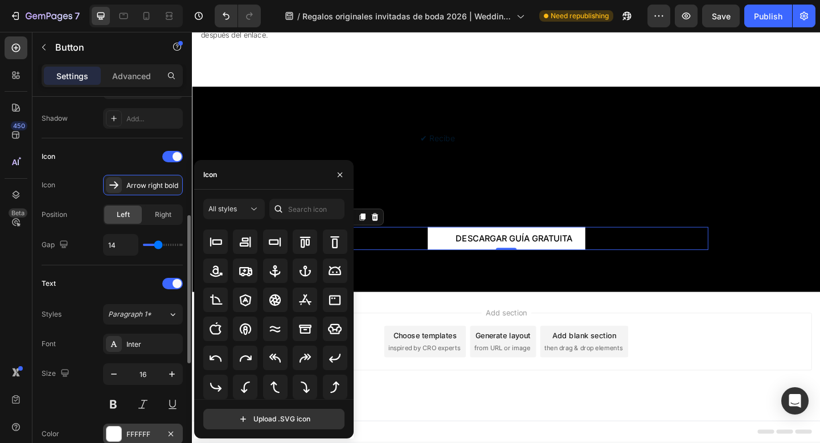
click at [116, 435] on div at bounding box center [114, 434] width 15 height 15
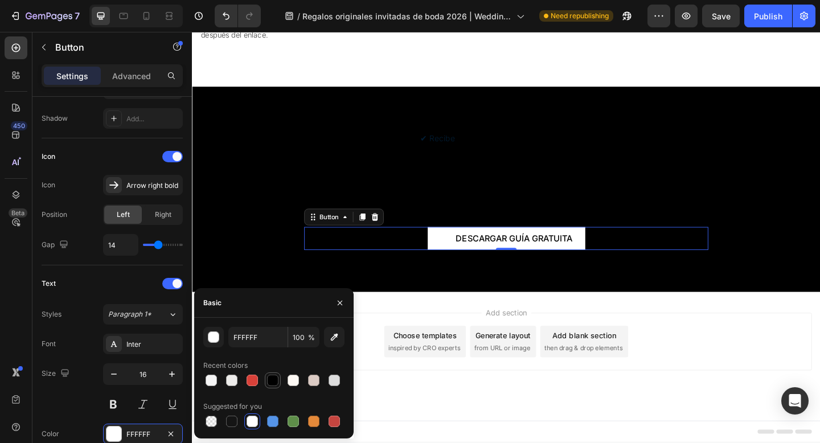
click at [272, 380] on div at bounding box center [272, 380] width 11 height 11
type input "000000"
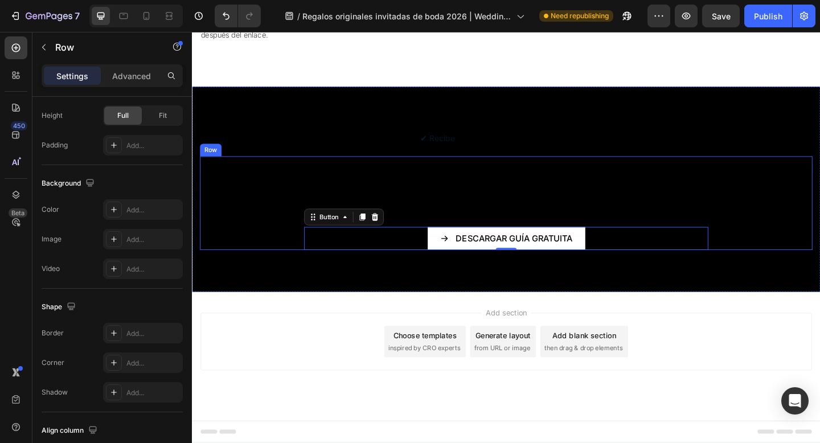
click at [356, 189] on div "DESCUBRE LOS DETALLES QUE CONVERTIRÁN TU BODA EN ICÓNICA Heading Row DESCARGAR …" at bounding box center [534, 219] width 667 height 102
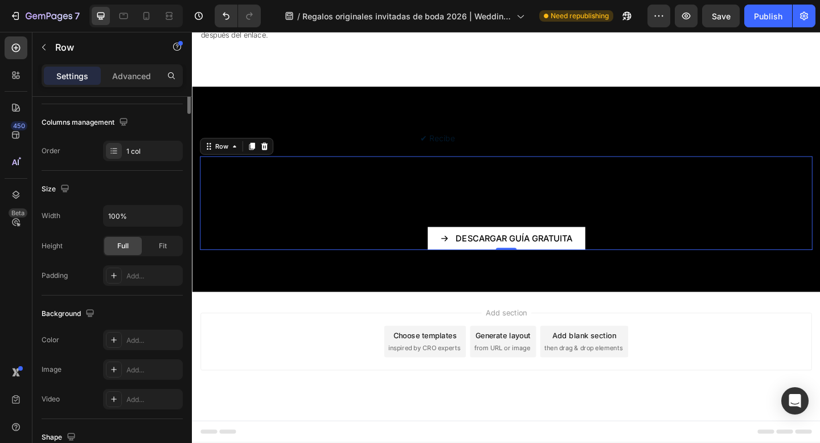
scroll to position [0, 0]
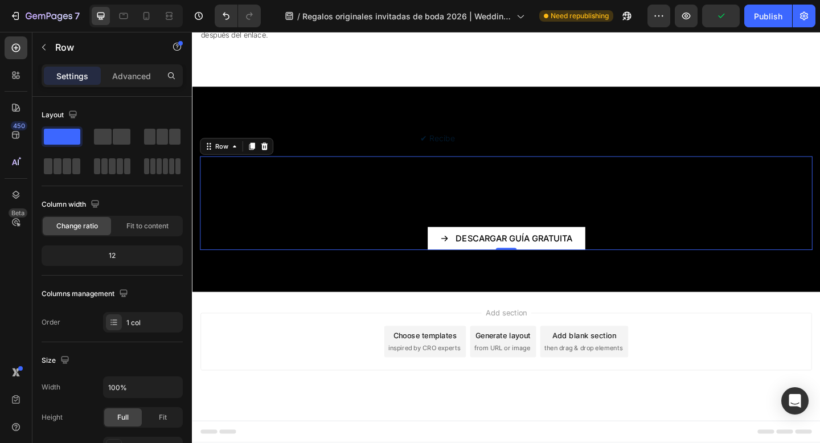
click at [338, 217] on div "DESCUBRE LOS DETALLES QUE CONVERTIRÁN TU BODA EN ICÓNICA Heading Row DESCARGAR …" at bounding box center [534, 219] width 667 height 102
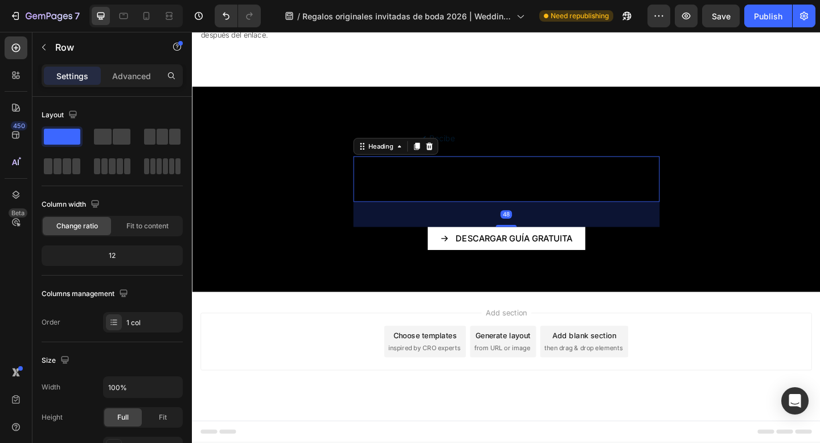
click at [490, 196] on span "DESCUBRE LOS DETALLES QUE CONVERTIRÁN TU BODA EN ICÓNICA" at bounding box center [534, 193] width 316 height 40
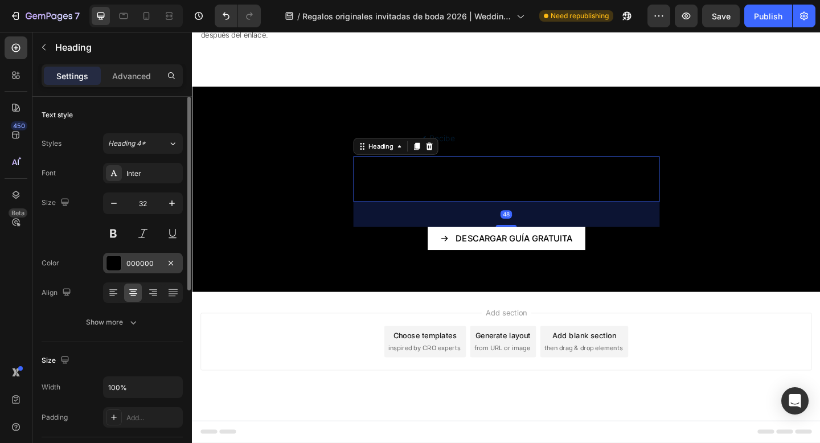
click at [111, 261] on div at bounding box center [114, 263] width 15 height 15
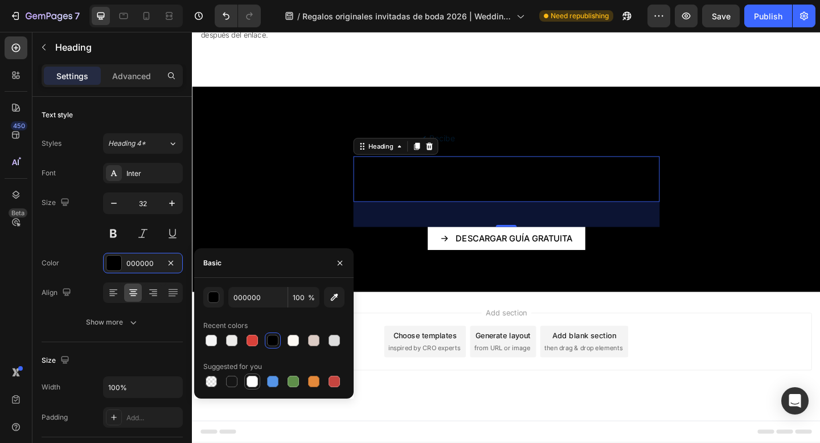
click at [255, 383] on div at bounding box center [252, 381] width 11 height 11
type input "FFFFFF"
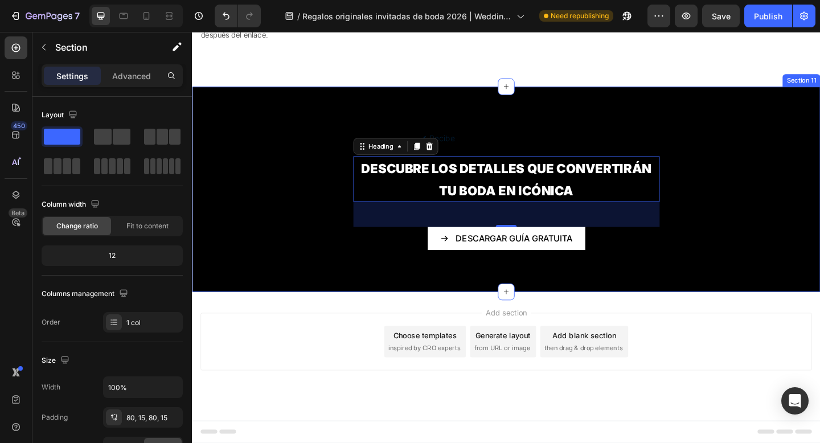
click at [446, 124] on div "✔ Recibe asesoramiento personalizado gratuito Text Block DESCUBRE LOS DETALLES …" at bounding box center [534, 203] width 684 height 223
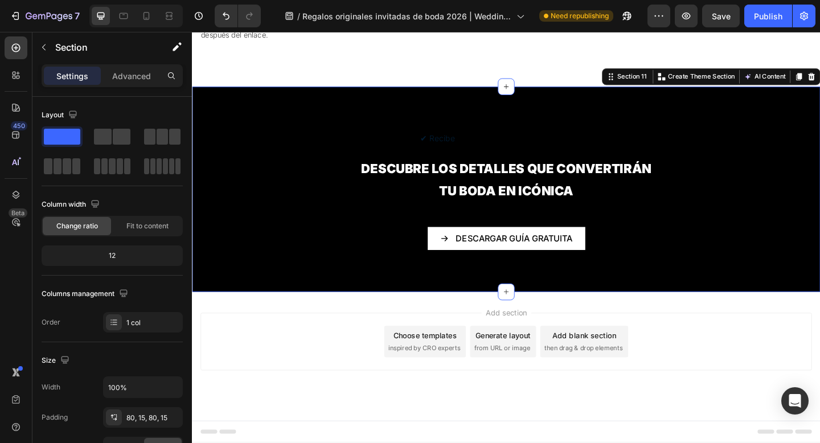
click at [303, 436] on div "Add section Choose templates inspired by CRO experts Generate layout from URL o…" at bounding box center [534, 385] width 684 height 140
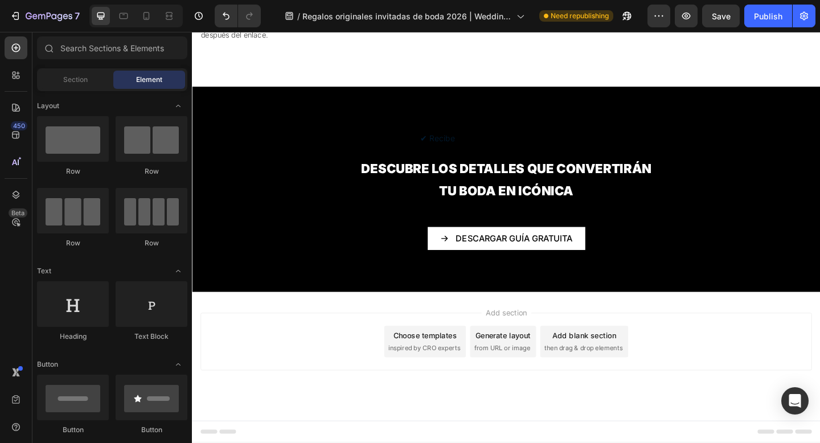
scroll to position [3709, 0]
click at [204, 19] on icon "button" at bounding box center [198, 15] width 11 height 11
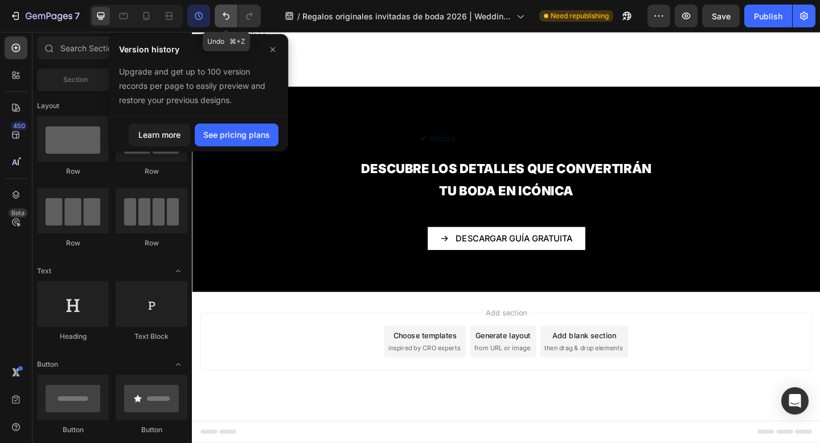
click at [224, 23] on button "Undo/Redo" at bounding box center [226, 16] width 23 height 23
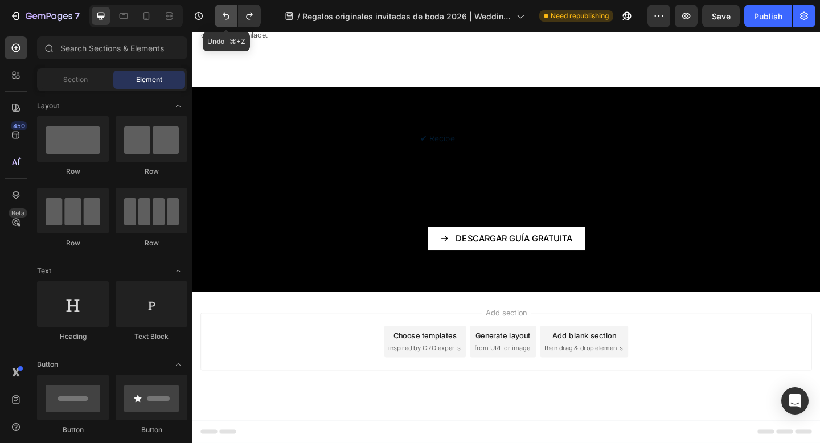
click at [224, 23] on button "Undo/Redo" at bounding box center [226, 16] width 23 height 23
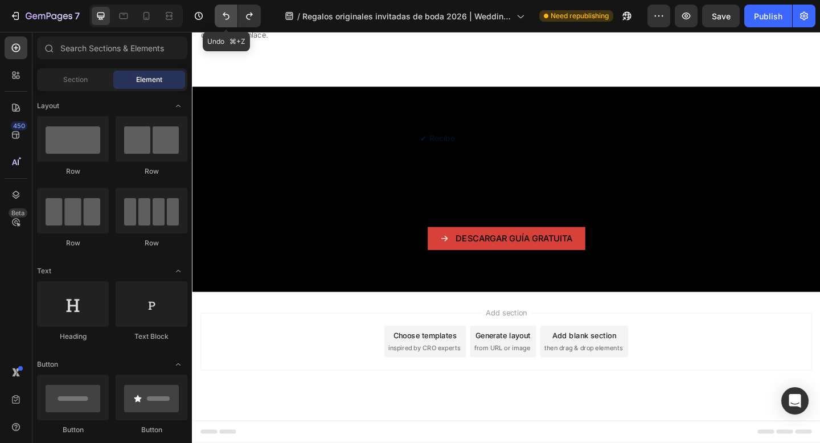
click at [224, 23] on button "Undo/Redo" at bounding box center [226, 16] width 23 height 23
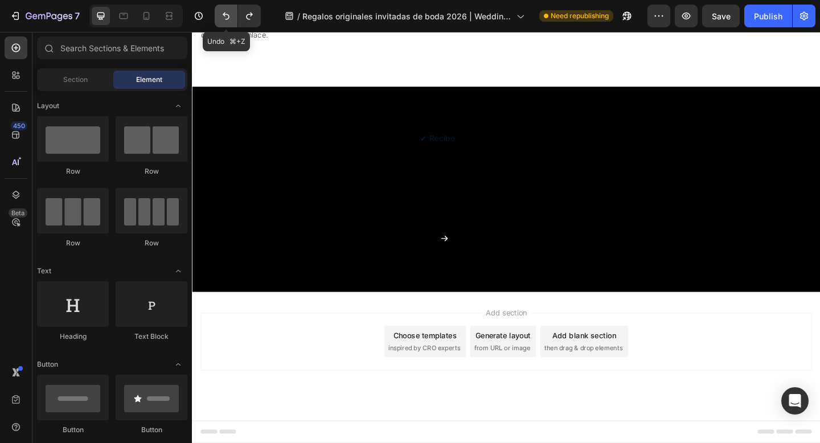
click at [224, 23] on button "Undo/Redo" at bounding box center [226, 16] width 23 height 23
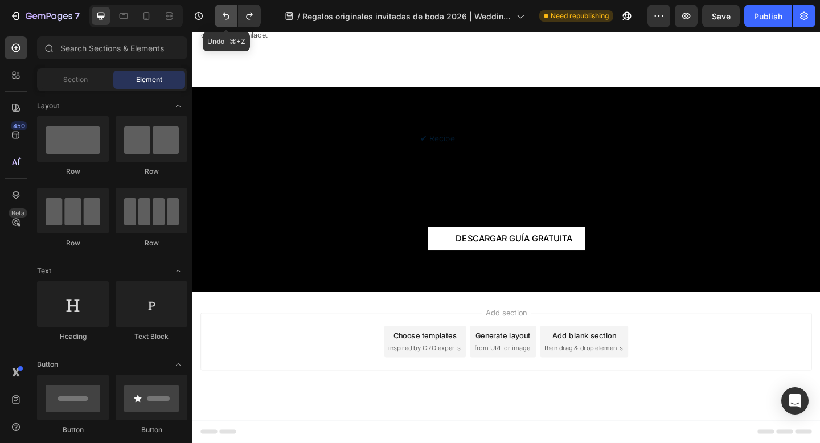
click at [224, 23] on button "Undo/Redo" at bounding box center [226, 16] width 23 height 23
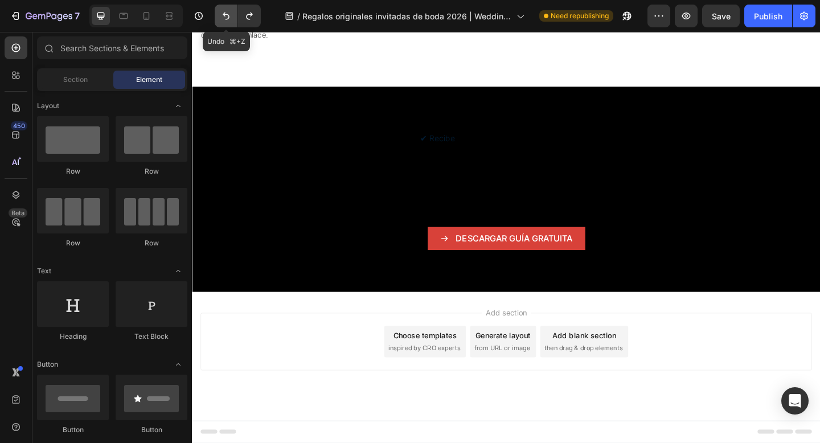
click at [224, 23] on button "Undo/Redo" at bounding box center [226, 16] width 23 height 23
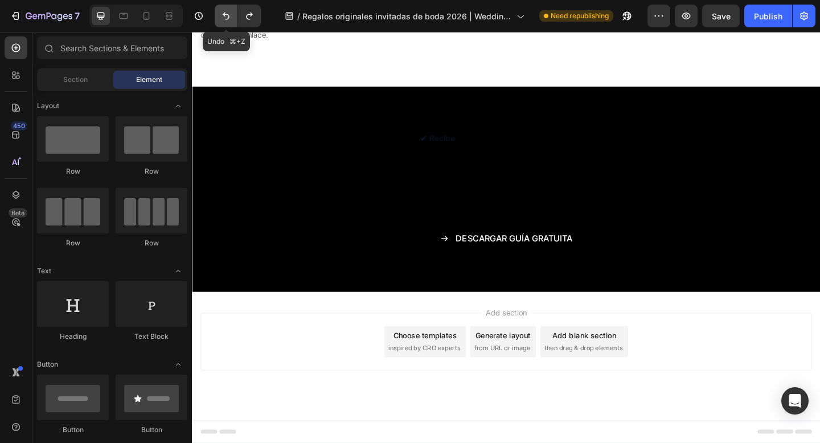
click at [224, 23] on button "Undo/Redo" at bounding box center [226, 16] width 23 height 23
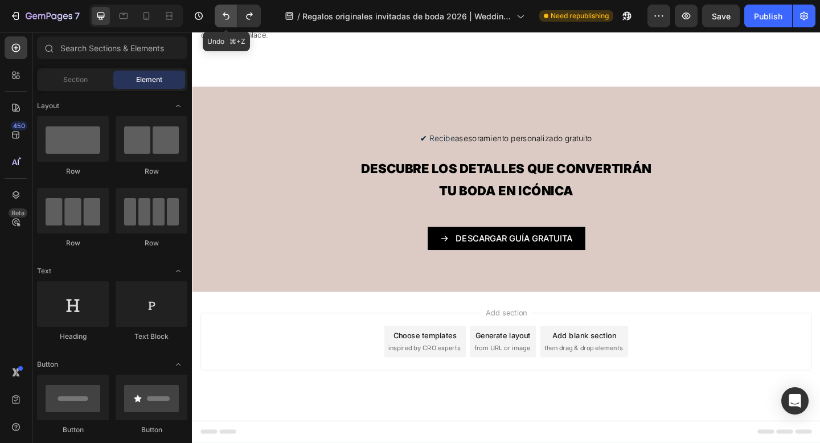
click at [224, 23] on button "Undo/Redo" at bounding box center [226, 16] width 23 height 23
click at [247, 23] on button "Undo/Redo" at bounding box center [249, 16] width 23 height 23
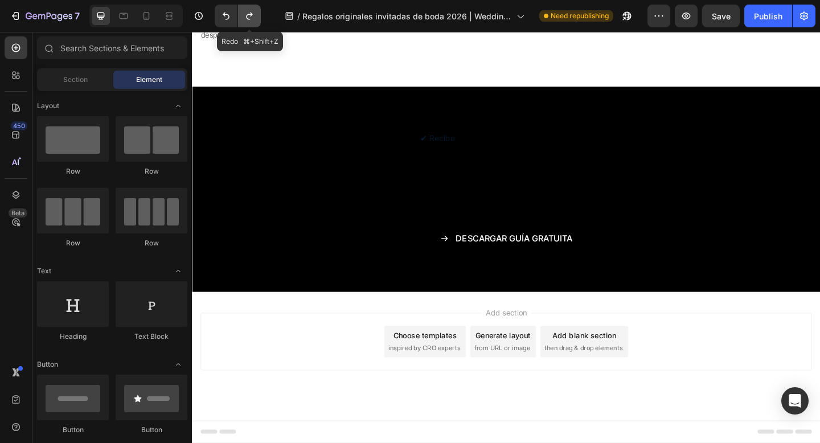
click at [247, 23] on button "Undo/Redo" at bounding box center [249, 16] width 23 height 23
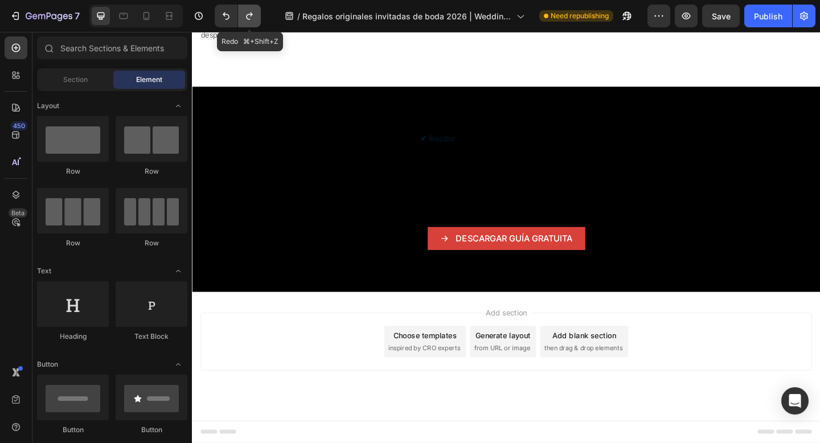
click at [247, 23] on button "Undo/Redo" at bounding box center [249, 16] width 23 height 23
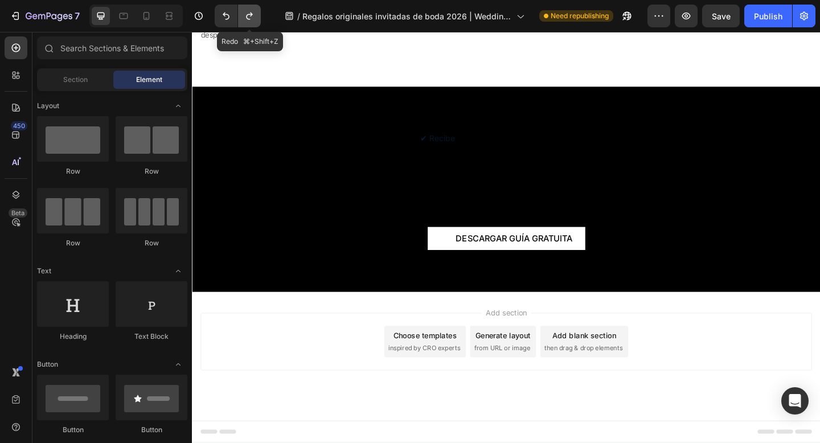
click at [247, 23] on button "Undo/Redo" at bounding box center [249, 16] width 23 height 23
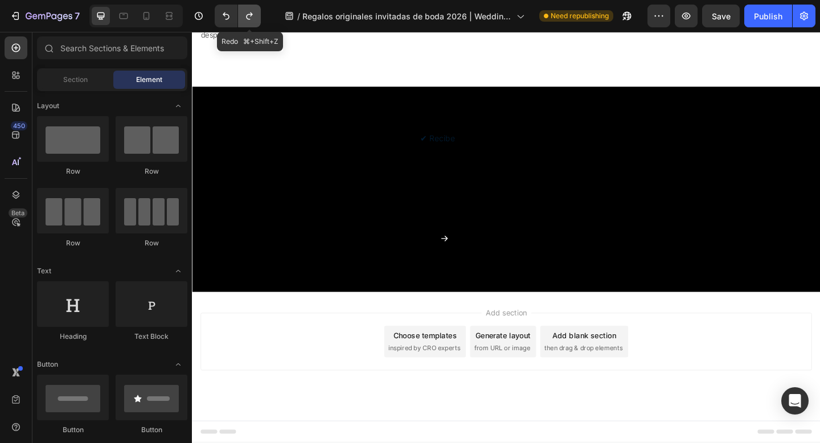
click at [247, 23] on button "Undo/Redo" at bounding box center [249, 16] width 23 height 23
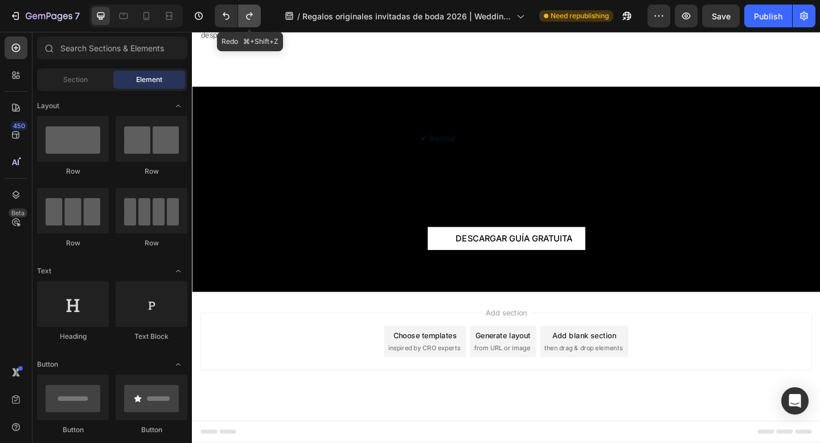
click at [247, 23] on button "Undo/Redo" at bounding box center [249, 16] width 23 height 23
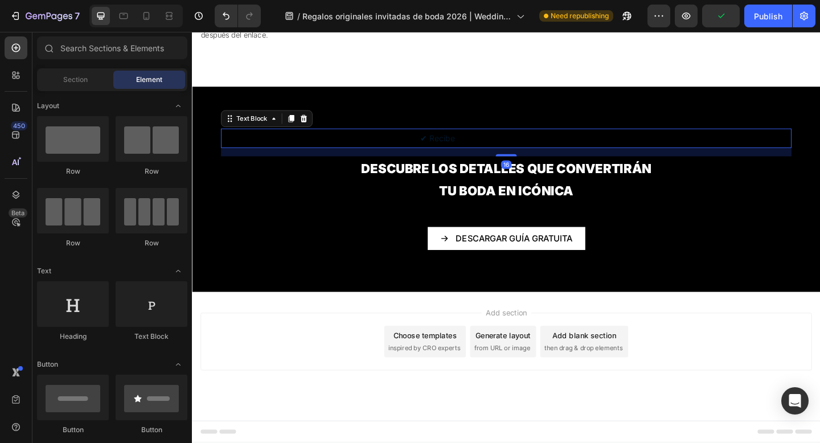
click at [470, 147] on span "✔ Recibe" at bounding box center [459, 147] width 38 height 11
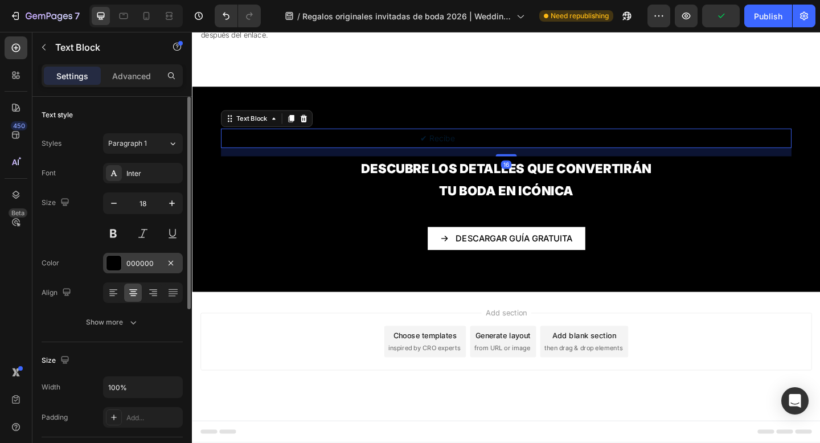
click at [118, 258] on div at bounding box center [114, 263] width 15 height 15
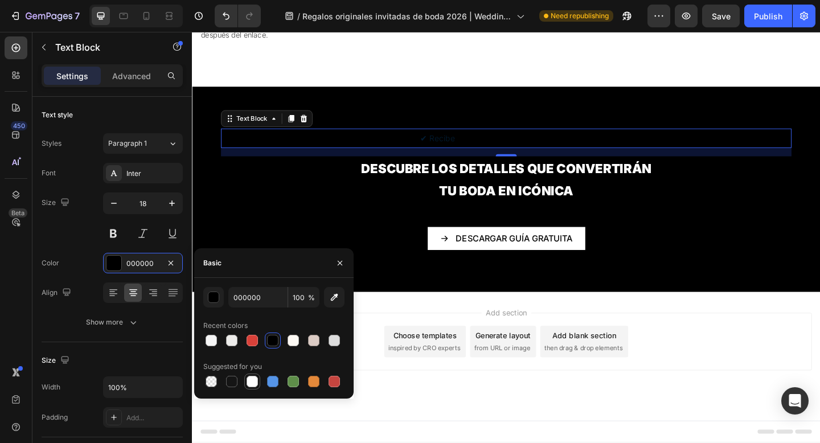
click at [252, 380] on div at bounding box center [252, 381] width 11 height 11
click at [313, 341] on div at bounding box center [313, 340] width 11 height 11
click at [252, 382] on div at bounding box center [252, 381] width 11 height 11
type input "FFFFFF"
click at [453, 150] on span "✔ Recibe" at bounding box center [459, 147] width 38 height 11
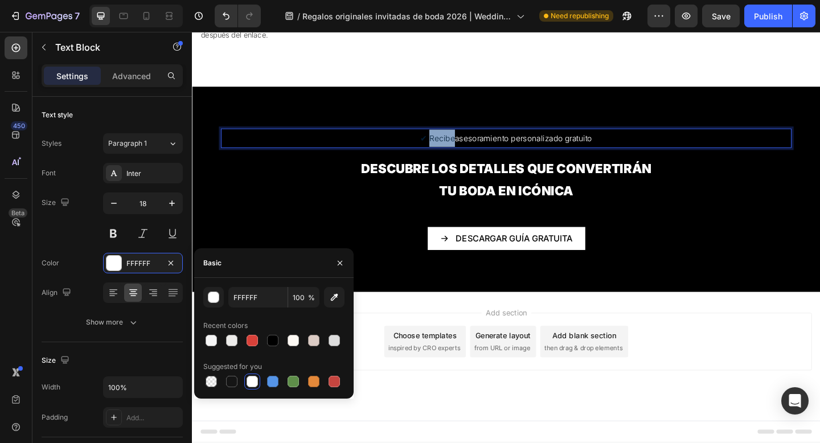
click at [453, 150] on span "✔ Recibe" at bounding box center [459, 147] width 38 height 11
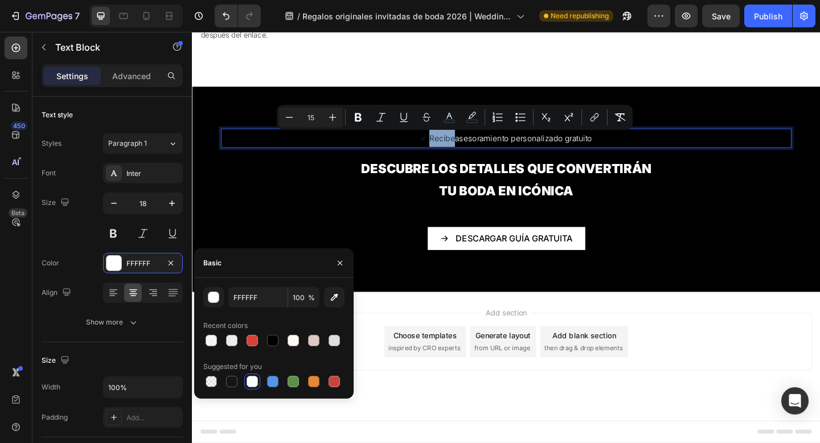
click at [453, 150] on span "✔ Recibe" at bounding box center [459, 147] width 38 height 11
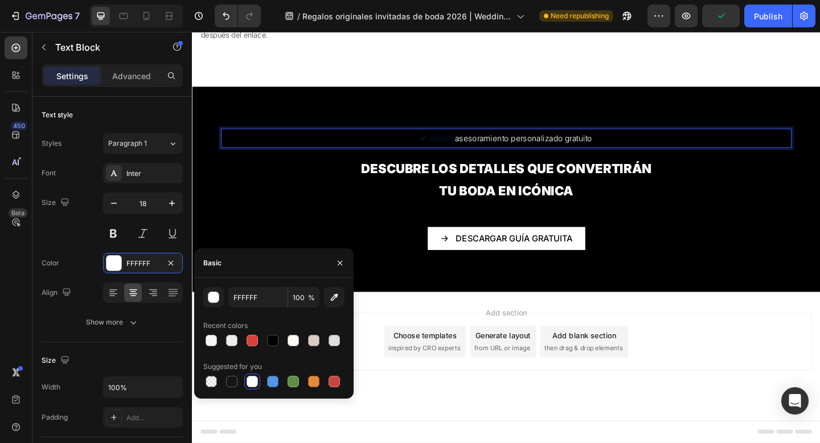
click at [475, 152] on p "✔ Recibe asesoramiento personalizado gratuito" at bounding box center [533, 147] width 619 height 19
click at [438, 151] on p "✔ Recibe asesoramiento personalizado gratuito" at bounding box center [533, 147] width 619 height 19
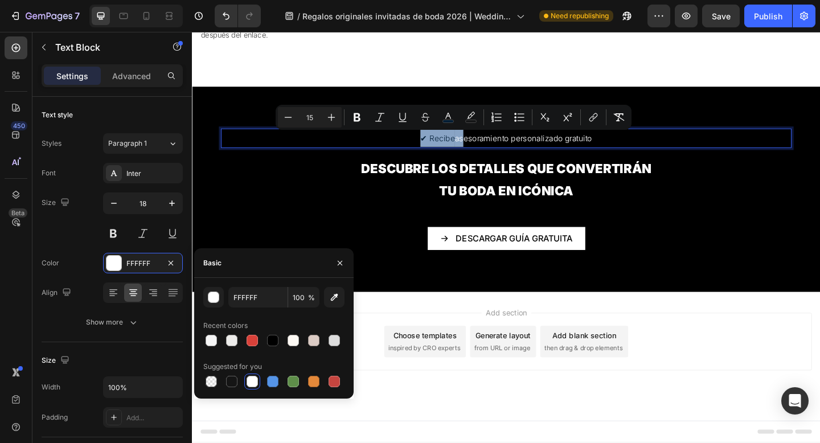
drag, startPoint x: 439, startPoint y: 151, endPoint x: 484, endPoint y: 154, distance: 45.1
click at [484, 154] on p "✔ Recibe asesoramiento personalizado gratuito" at bounding box center [533, 147] width 619 height 19
click at [450, 119] on icon "Editor contextual toolbar" at bounding box center [448, 117] width 11 height 11
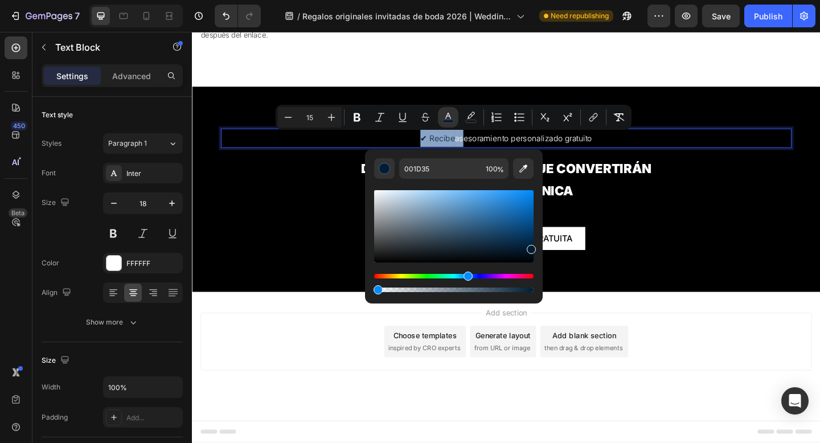
type input "1"
click at [375, 289] on div "Editor contextual toolbar" at bounding box center [454, 290] width 160 height 5
type input "FFFFFF"
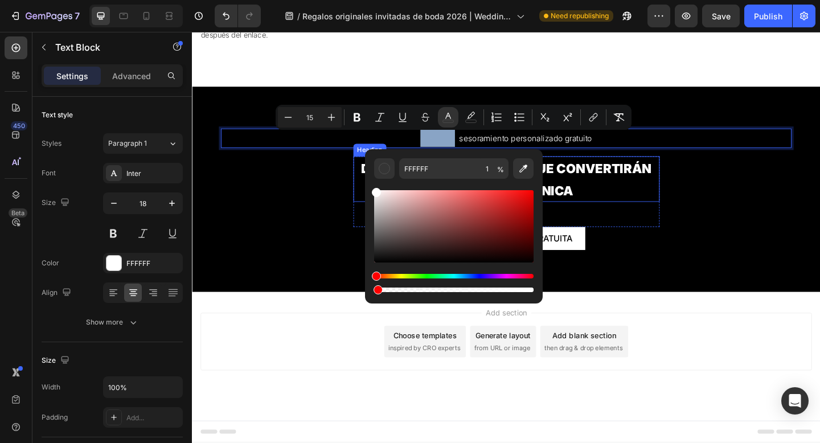
drag, startPoint x: 725, startPoint y: 283, endPoint x: 377, endPoint y: 193, distance: 359.6
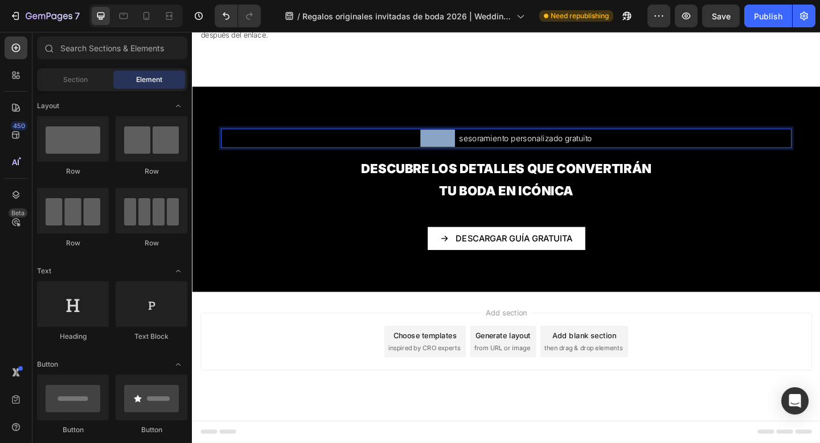
click at [263, 377] on div "Add section Choose templates inspired by CRO experts Generate layout from URL o…" at bounding box center [534, 369] width 666 height 63
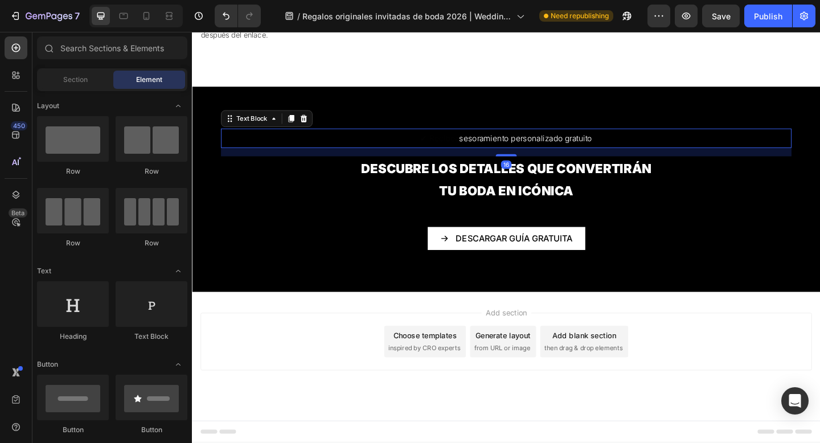
click at [488, 149] on span "sesoramiento personalizado gratuito" at bounding box center [555, 147] width 145 height 11
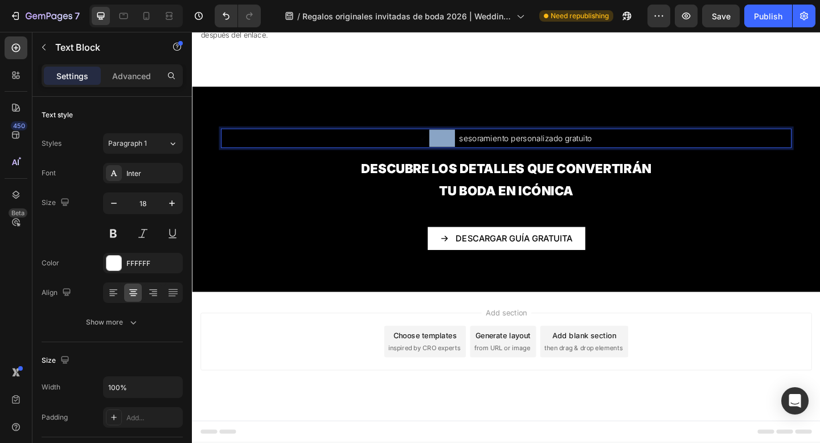
click at [450, 150] on span "✔ Recibe" at bounding box center [459, 147] width 38 height 11
click at [427, 156] on p "✔ Recibe a sesoramiento personalizado gratuito" at bounding box center [533, 147] width 619 height 19
click at [428, 145] on p "✔ Recibe a sesoramiento personalizado gratuito" at bounding box center [533, 147] width 619 height 19
click at [442, 149] on span "✔ Recibe" at bounding box center [459, 147] width 38 height 11
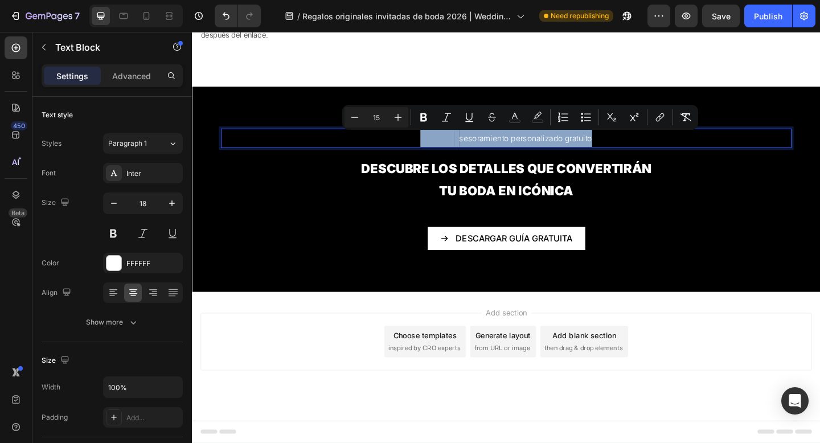
drag, startPoint x: 426, startPoint y: 146, endPoint x: 681, endPoint y: 140, distance: 254.8
click at [681, 140] on p "✔ Recibe a sesoramiento personalizado gratuito" at bounding box center [533, 147] width 619 height 19
click at [512, 116] on icon "Editor contextual toolbar" at bounding box center [514, 117] width 11 height 11
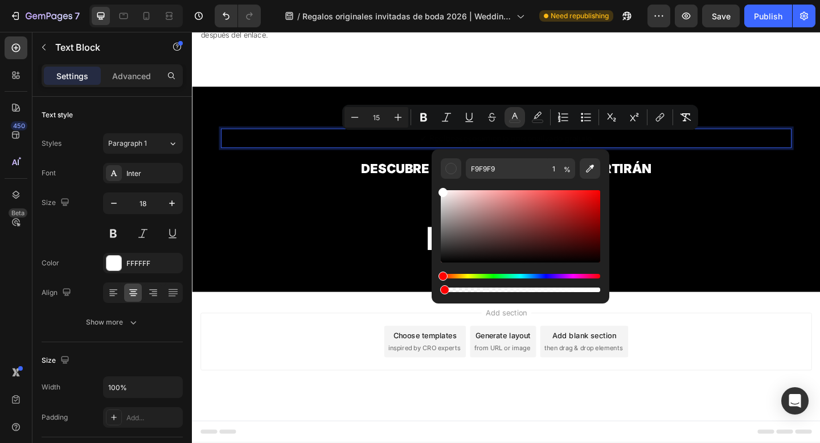
drag, startPoint x: 442, startPoint y: 191, endPoint x: 435, endPoint y: 186, distance: 8.9
click at [435, 186] on div "F9F9F9 1 %" at bounding box center [521, 221] width 178 height 145
type input "FFFFFF"
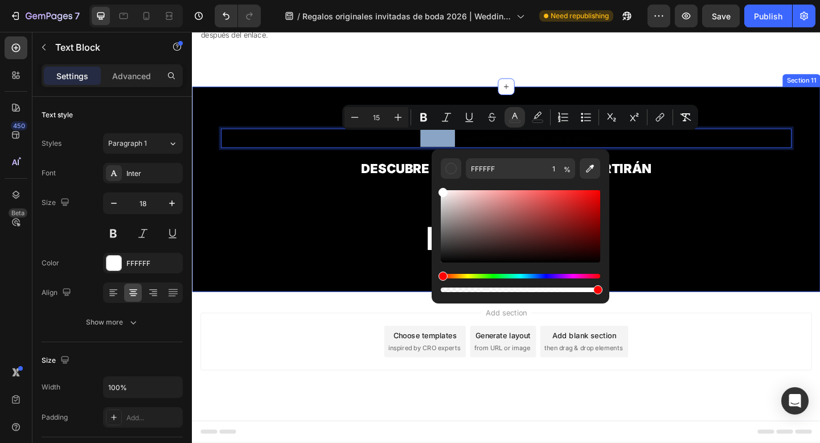
type input "100"
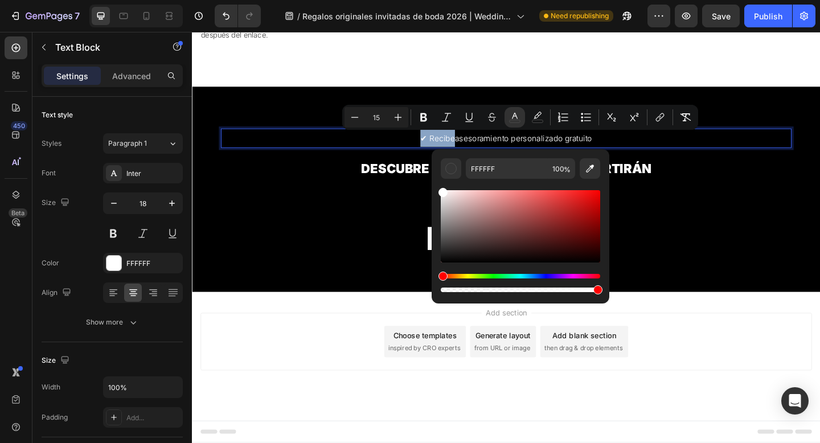
drag, startPoint x: 636, startPoint y: 322, endPoint x: 723, endPoint y: 316, distance: 86.8
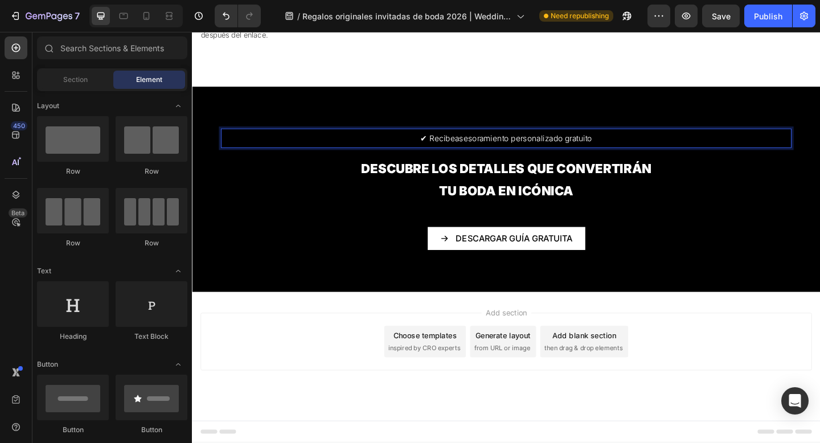
click at [356, 398] on div "Add section Choose templates inspired by CRO experts Generate layout from URL o…" at bounding box center [534, 369] width 666 height 63
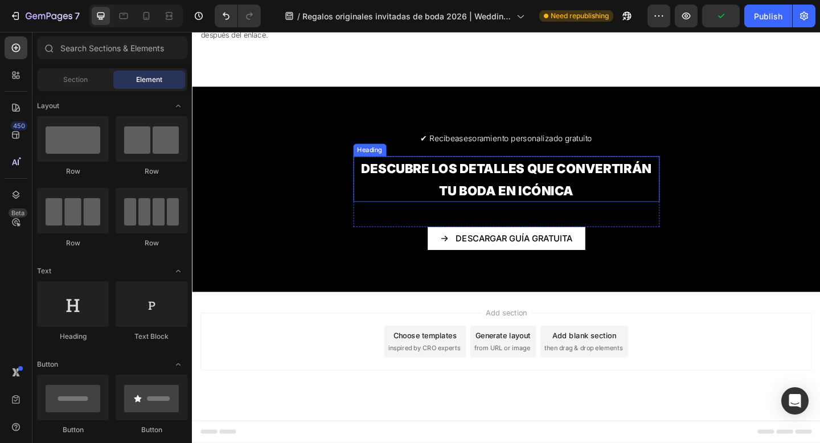
scroll to position [3494, 0]
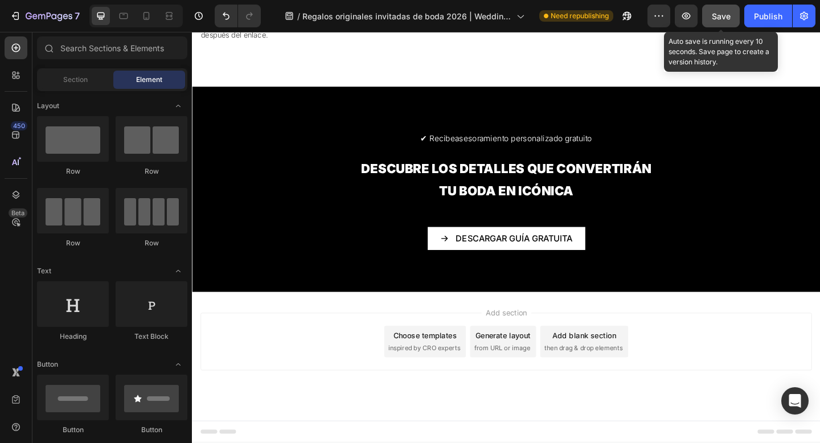
click at [723, 13] on span "Save" at bounding box center [721, 16] width 19 height 10
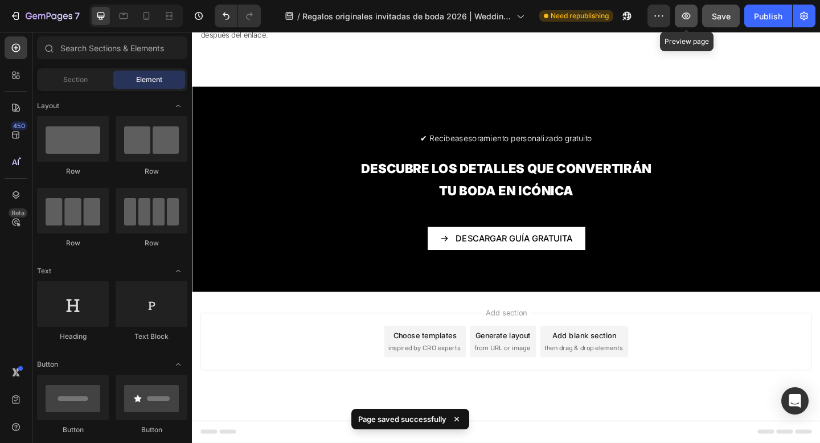
click at [684, 21] on icon "button" at bounding box center [686, 15] width 11 height 11
